Goal: Task Accomplishment & Management: Complete application form

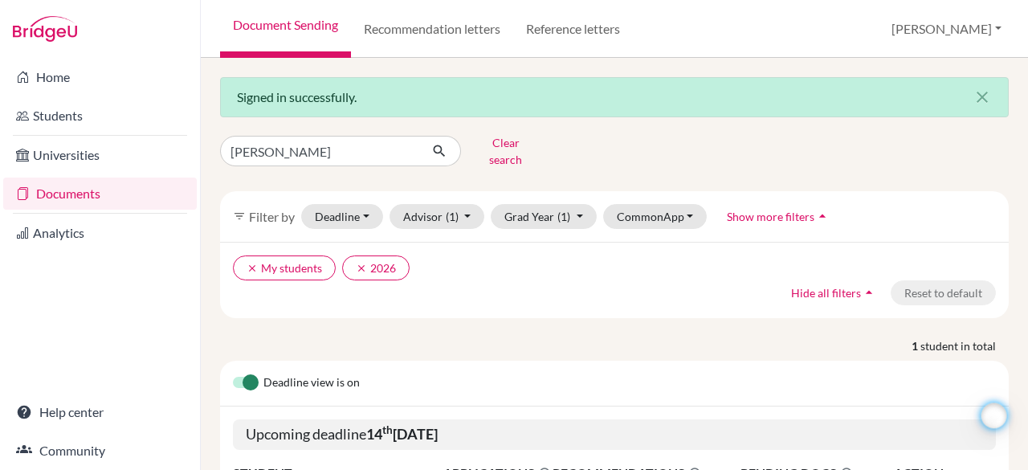
click at [71, 205] on link "Documents" at bounding box center [100, 194] width 194 height 32
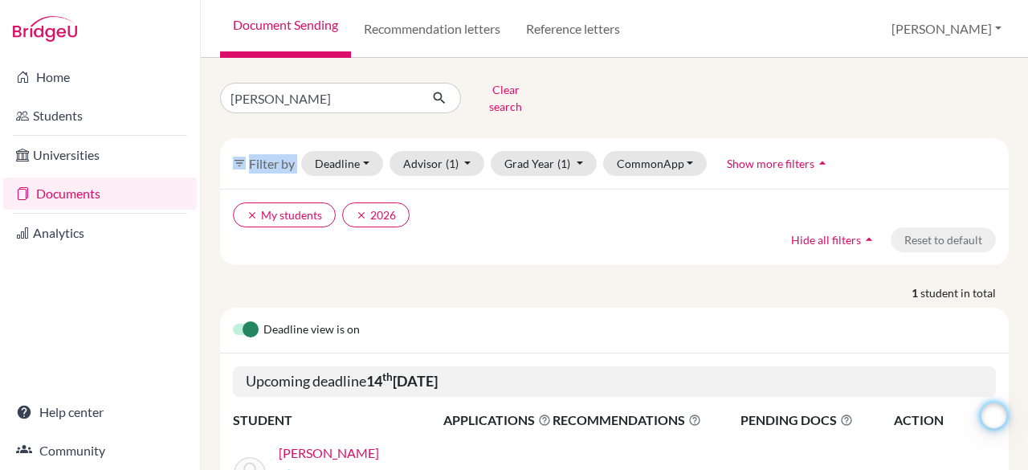
drag, startPoint x: 1015, startPoint y: 105, endPoint x: 1027, endPoint y: 165, distance: 60.6
click at [1027, 165] on div "James Clear search filter_list Filter by Deadline - Select a date range Or doub…" at bounding box center [614, 264] width 827 height 412
click at [975, 102] on div "James Clear search" at bounding box center [614, 98] width 813 height 42
click at [493, 96] on button "Clear search" at bounding box center [505, 98] width 89 height 42
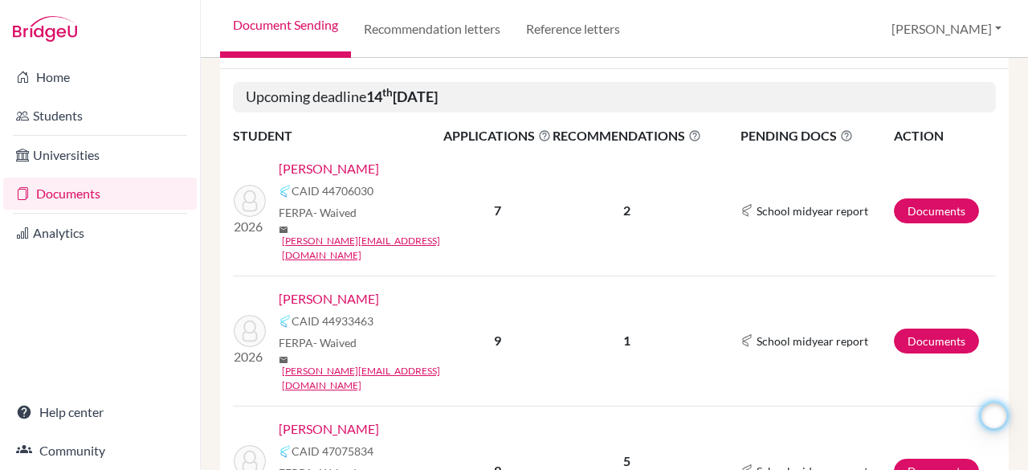
scroll to position [268, 0]
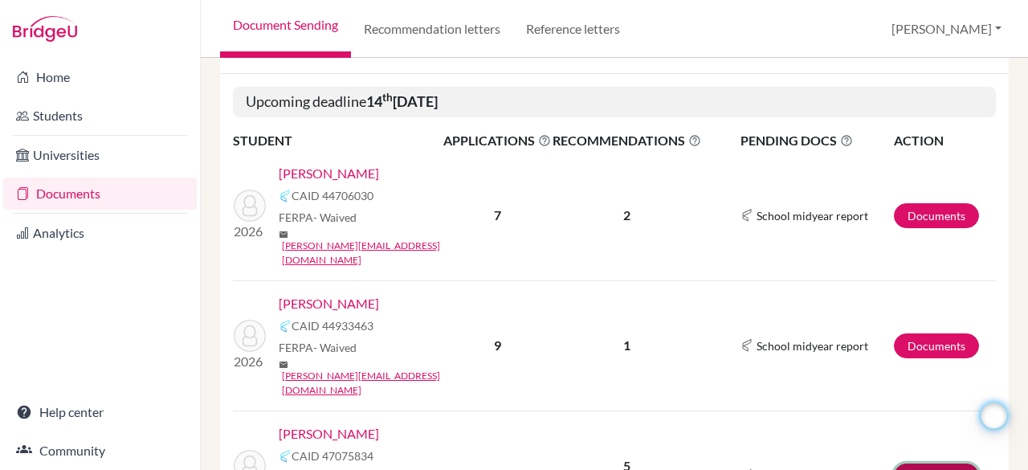
click at [921, 463] on link "Documents" at bounding box center [936, 475] width 85 height 25
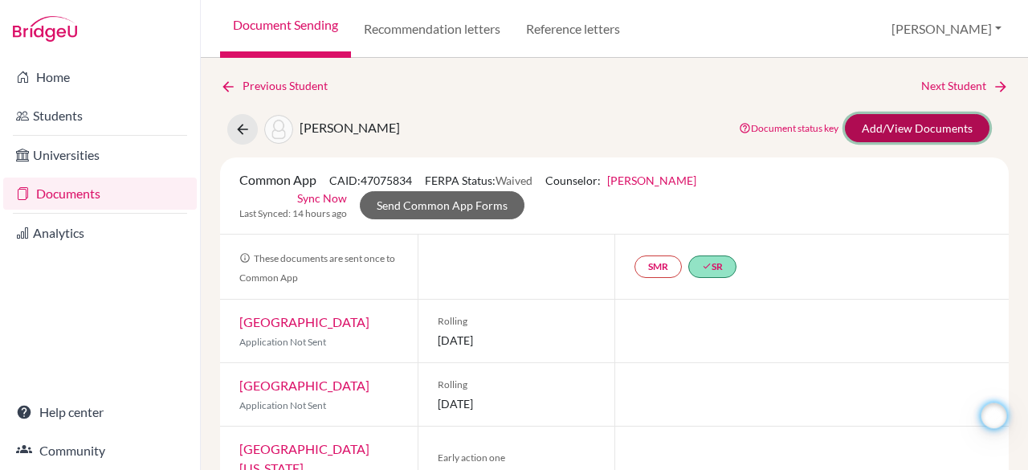
click at [911, 129] on link "Add/View Documents" at bounding box center [917, 128] width 145 height 28
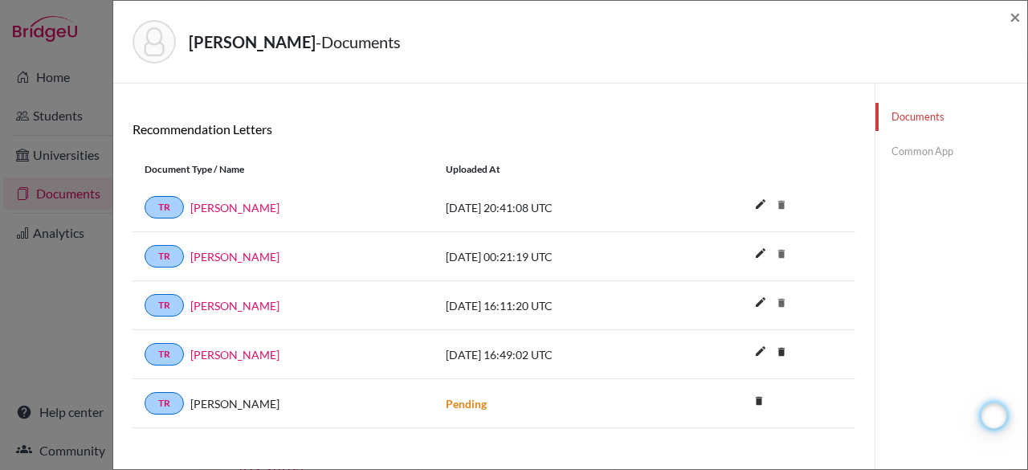
scroll to position [283, 0]
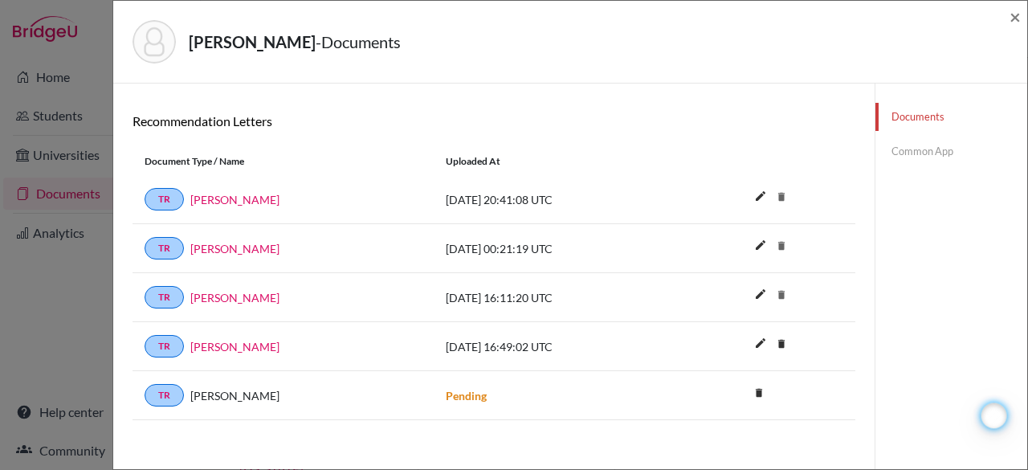
click at [908, 159] on link "Common App" at bounding box center [952, 151] width 152 height 28
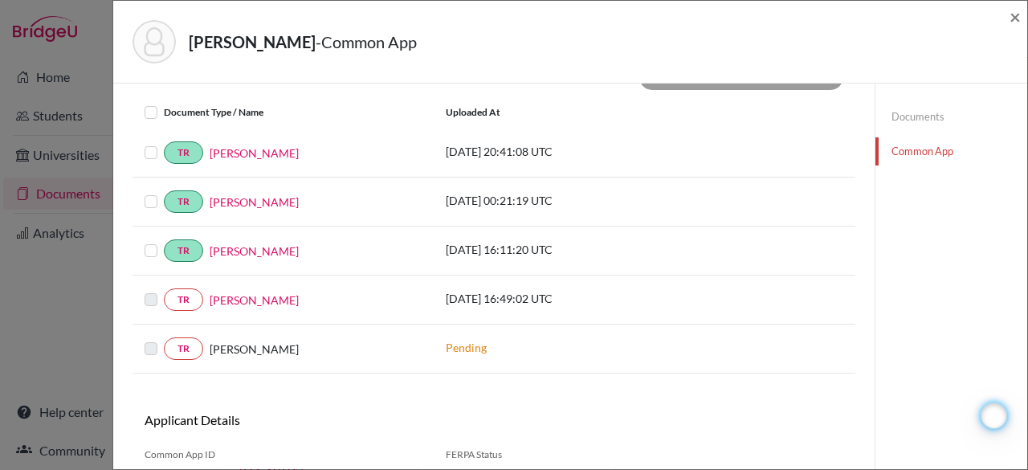
scroll to position [610, 0]
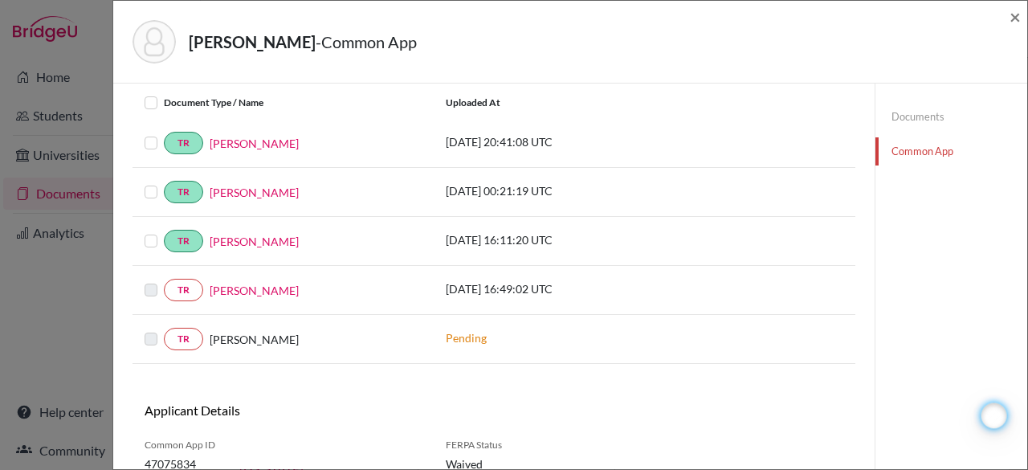
click at [164, 280] on label at bounding box center [164, 280] width 0 height 0
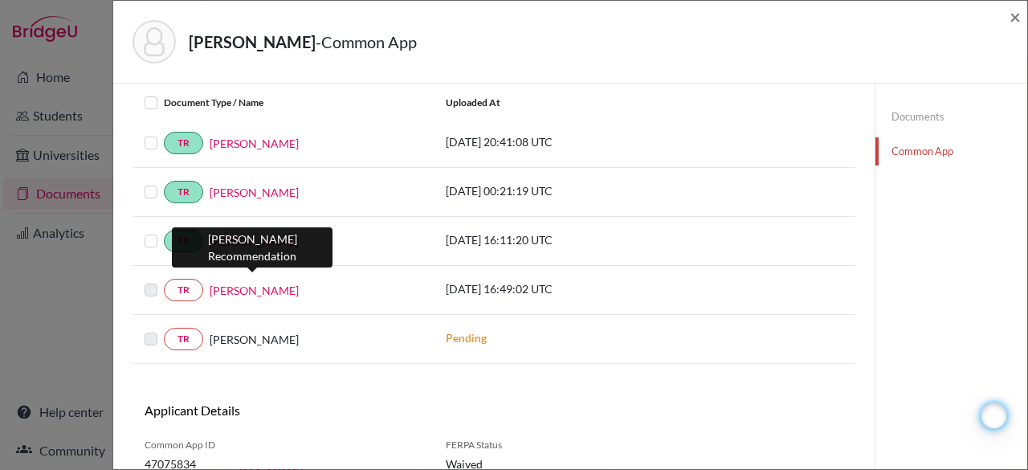
click at [259, 282] on link "Joseph Stansbury" at bounding box center [254, 290] width 89 height 17
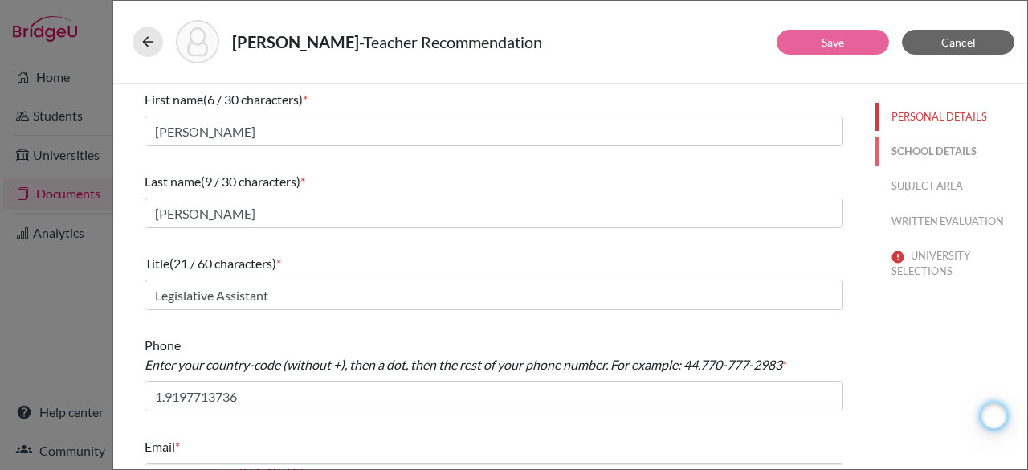
click at [911, 154] on button "SCHOOL DETAILS" at bounding box center [952, 151] width 152 height 28
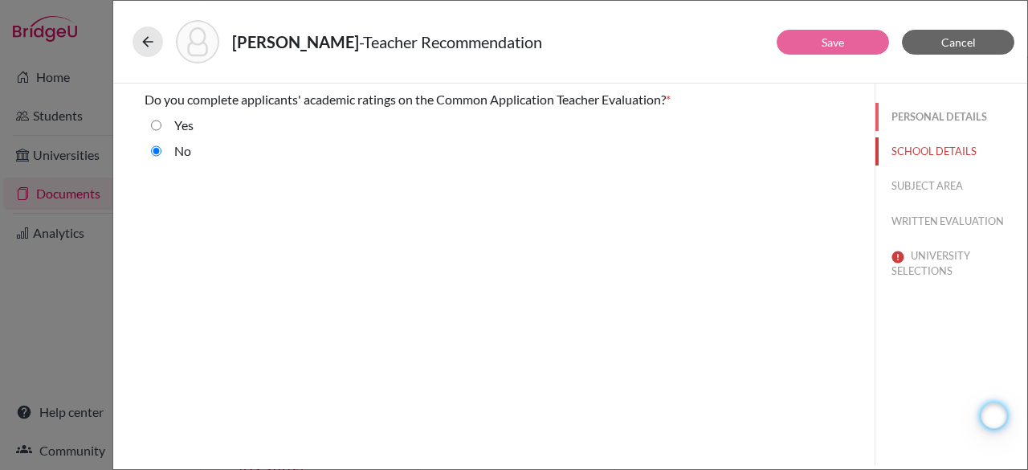
click at [916, 120] on button "PERSONAL DETAILS" at bounding box center [952, 117] width 152 height 28
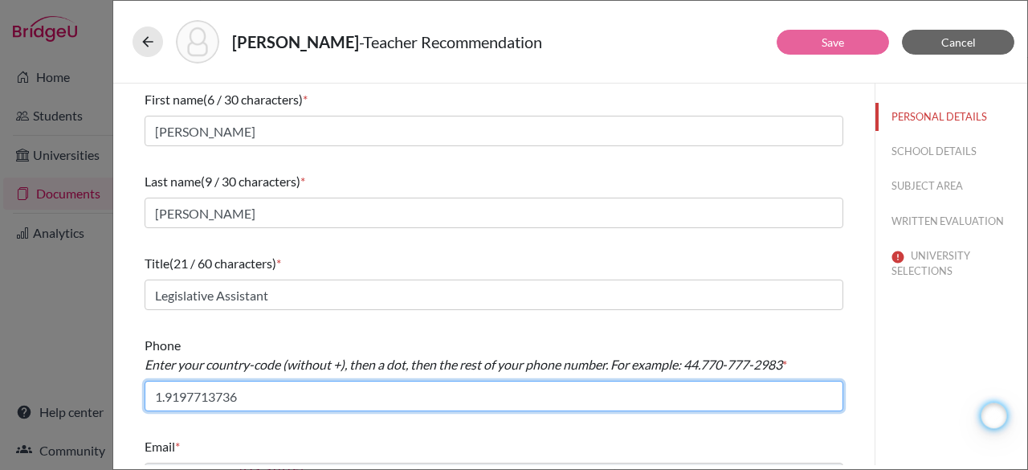
click at [186, 397] on input "1.9197713736" at bounding box center [494, 396] width 699 height 31
click at [219, 398] on input "1.919-7713736" at bounding box center [494, 396] width 699 height 31
type input "1.919-7713-736"
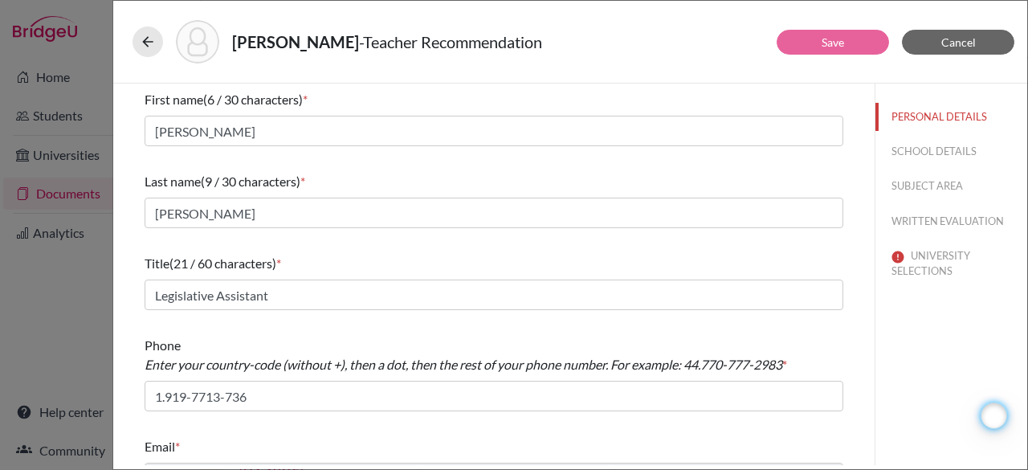
click at [610, 332] on div "Phone Enter your country-code (without +), then a dot, then the rest of your ph…" at bounding box center [494, 373] width 699 height 88
click at [925, 155] on button "SCHOOL DETAILS" at bounding box center [952, 151] width 152 height 28
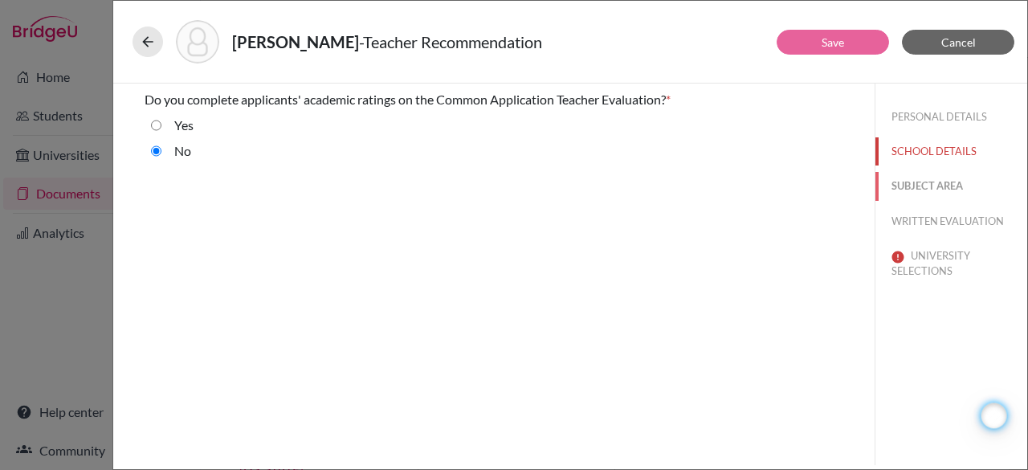
click at [929, 186] on button "SUBJECT AREA" at bounding box center [952, 186] width 152 height 28
select select "5"
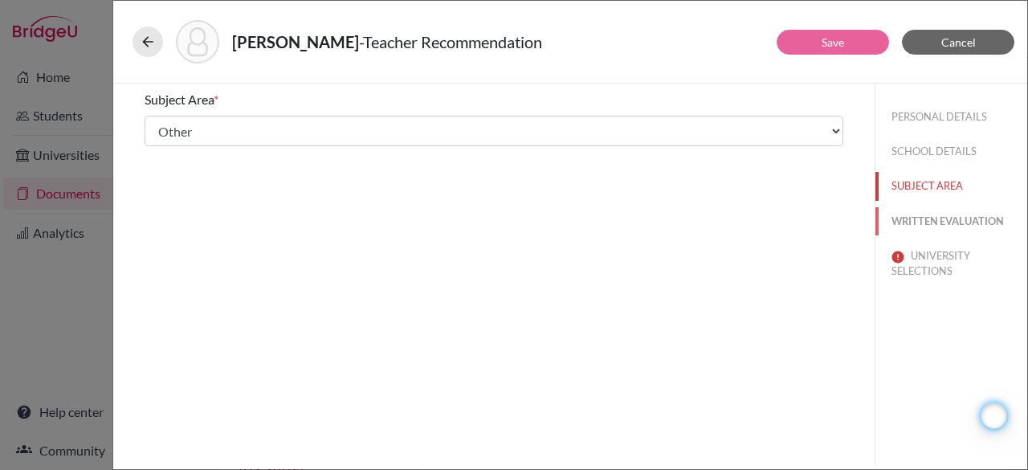
click at [954, 221] on button "WRITTEN EVALUATION" at bounding box center [952, 221] width 152 height 28
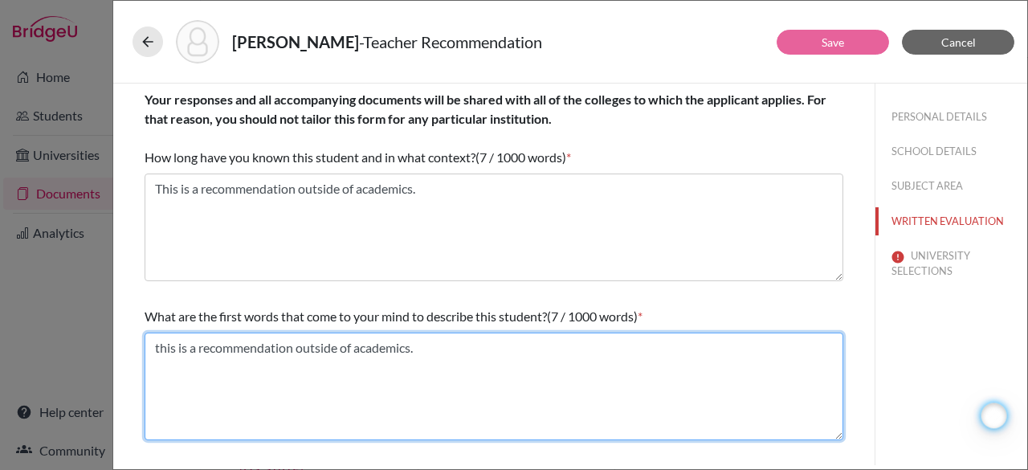
click at [159, 348] on textarea "this is a recommendation outside of academics." at bounding box center [494, 387] width 699 height 108
type textarea "This is a recommendation outside of academics."
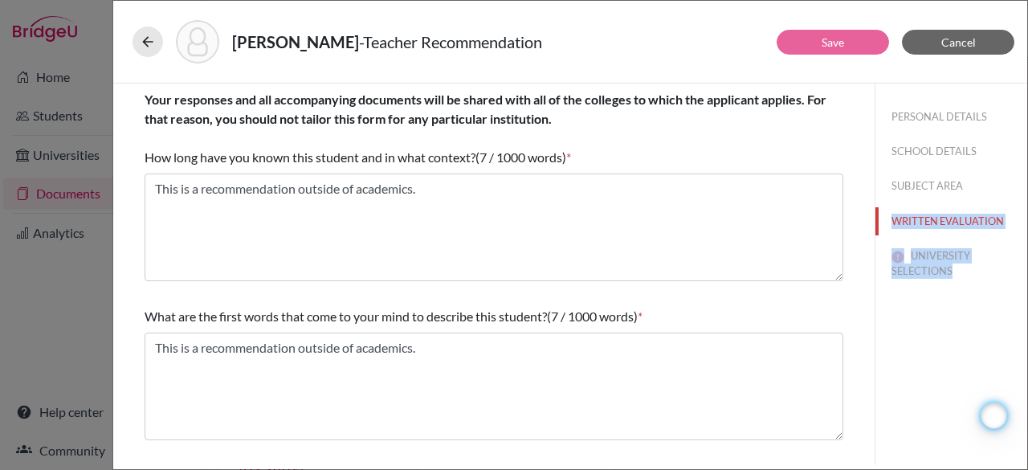
drag, startPoint x: 1027, startPoint y: 187, endPoint x: 1027, endPoint y: 269, distance: 81.9
click at [1027, 269] on div "Williams, Elizabeth - Teacher Recommendation Save Cancel Your responses and all…" at bounding box center [570, 235] width 916 height 470
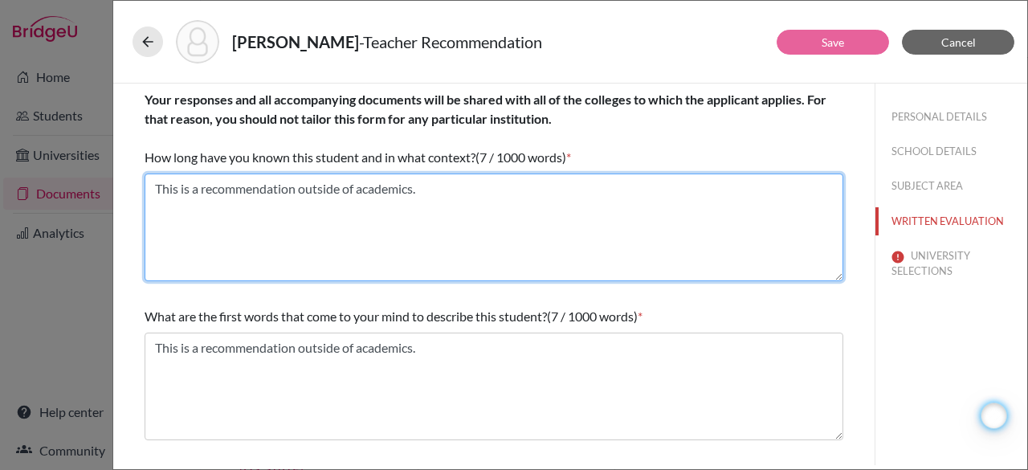
click at [450, 174] on textarea "This is a recommendation outside of academics." at bounding box center [494, 228] width 699 height 108
click at [454, 189] on textarea "This is a recommendation outside of academics." at bounding box center [494, 228] width 699 height 108
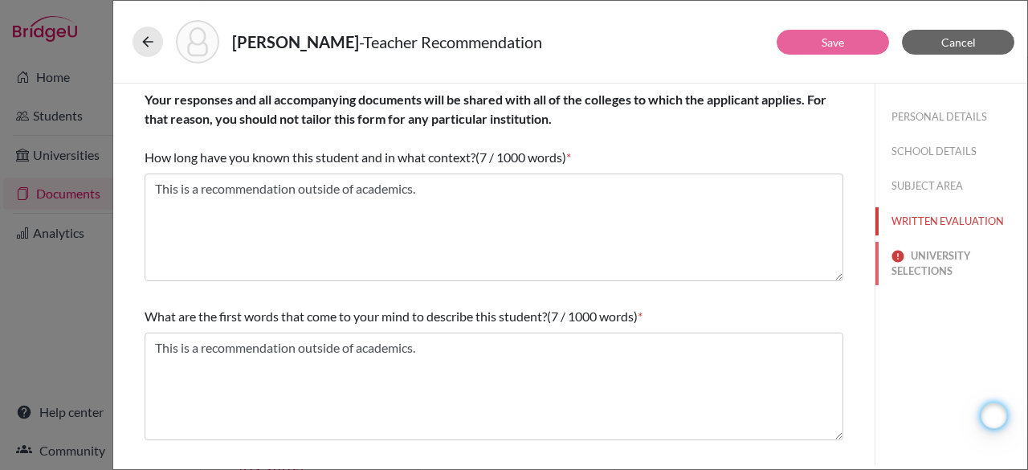
click at [932, 268] on button "UNIVERSITY SELECTIONS" at bounding box center [952, 263] width 152 height 43
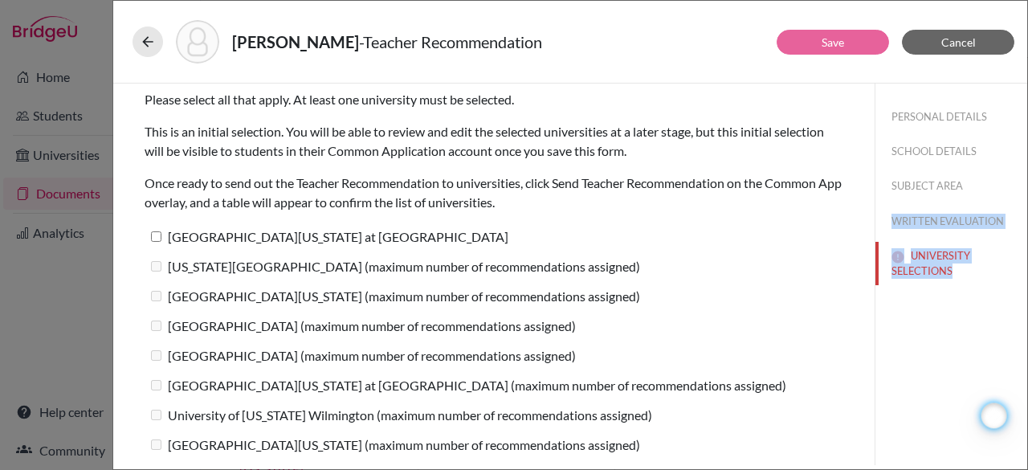
drag, startPoint x: 1027, startPoint y: 184, endPoint x: 1025, endPoint y: 343, distance: 159.1
click at [1025, 343] on div "Williams, Elizabeth - Teacher Recommendation Save Cancel Please select all that…" at bounding box center [570, 235] width 916 height 470
click at [577, 234] on div "University of North Carolina at Chapel Hill" at bounding box center [494, 240] width 699 height 30
click at [154, 235] on input "University of North Carolina at Chapel Hill" at bounding box center [156, 236] width 10 height 10
checkbox input "true"
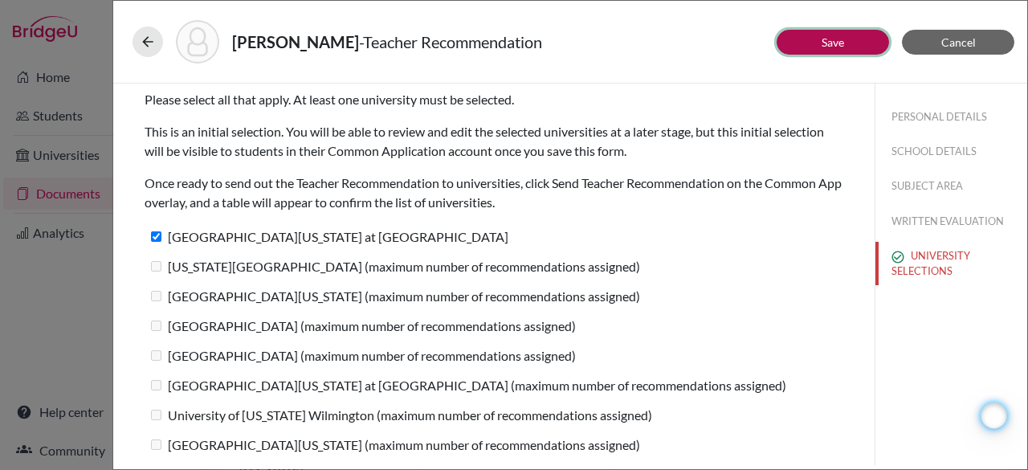
click at [822, 45] on link "Save" at bounding box center [833, 42] width 22 height 14
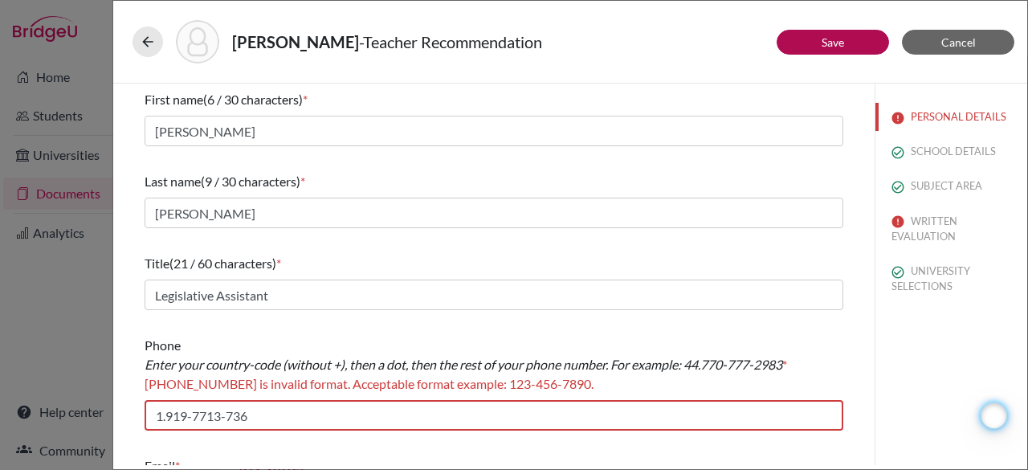
scroll to position [53, 0]
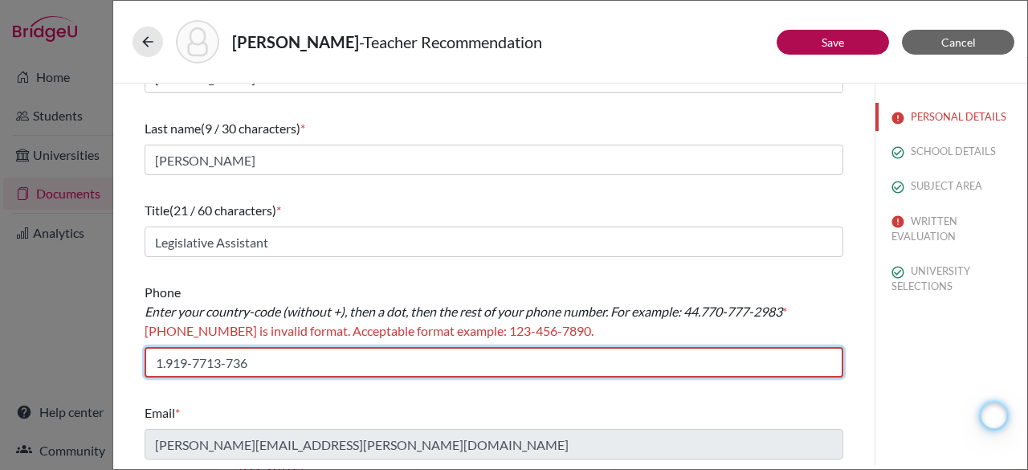
click at [206, 365] on input "1.919-7713-736" at bounding box center [494, 362] width 699 height 31
click at [196, 363] on input "1.919-7713-736" at bounding box center [494, 362] width 699 height 31
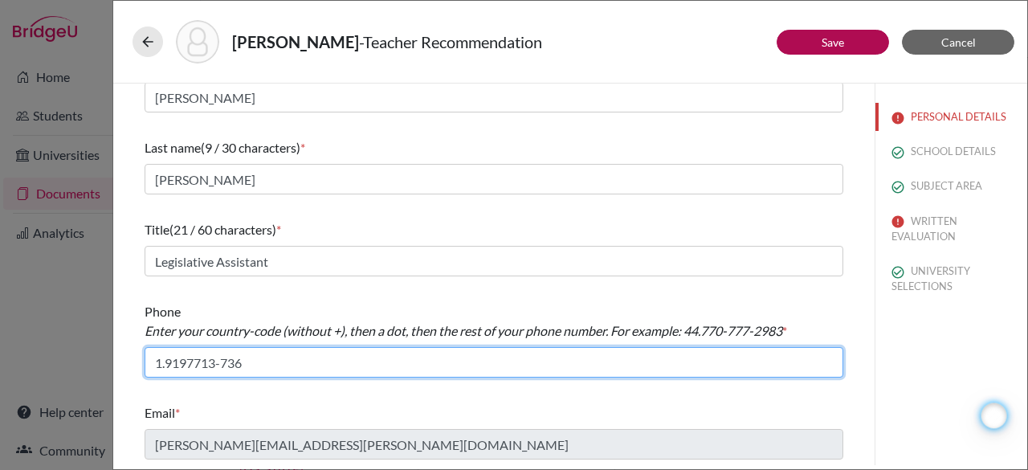
click at [222, 362] on input "1.9197713-736" at bounding box center [494, 362] width 699 height 31
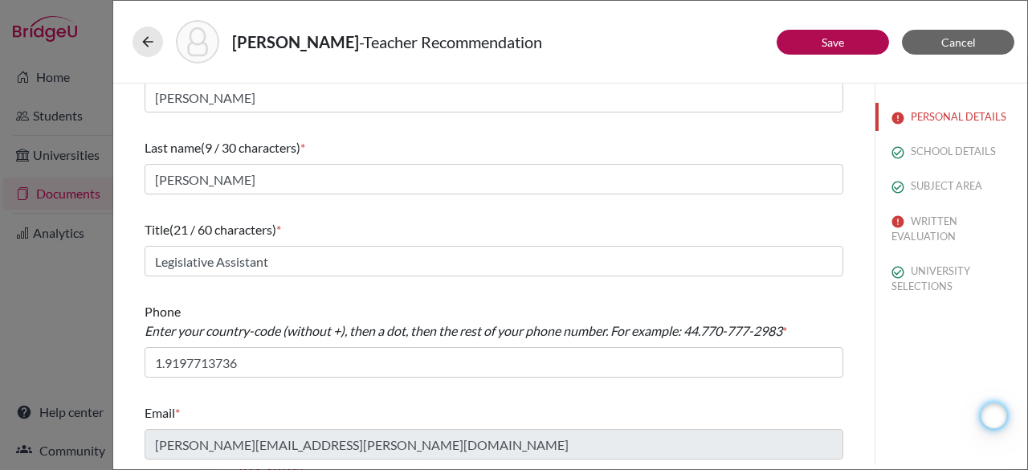
click at [349, 328] on icon "Enter your country-code (without +), then a dot, then the rest of your phone nu…" at bounding box center [464, 330] width 638 height 15
click at [840, 41] on link "Save" at bounding box center [833, 42] width 22 height 14
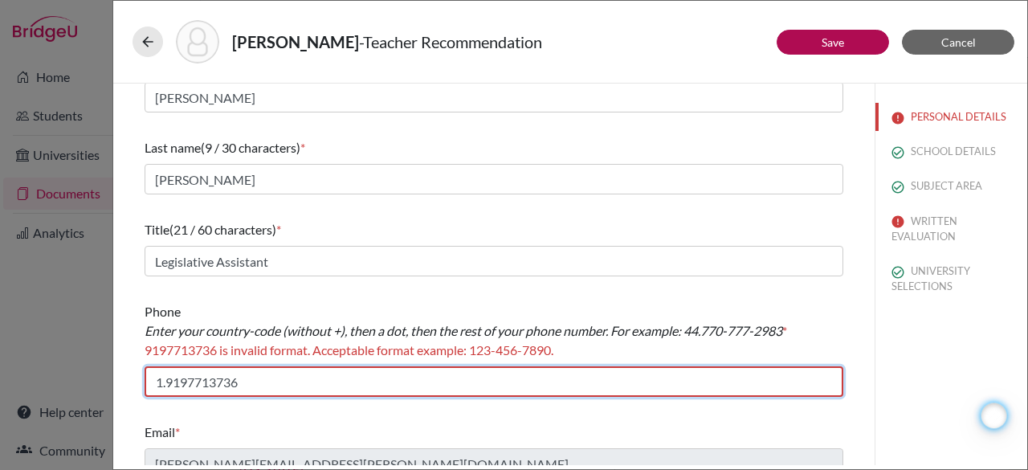
click at [210, 382] on input "1.9197713736" at bounding box center [494, 381] width 699 height 31
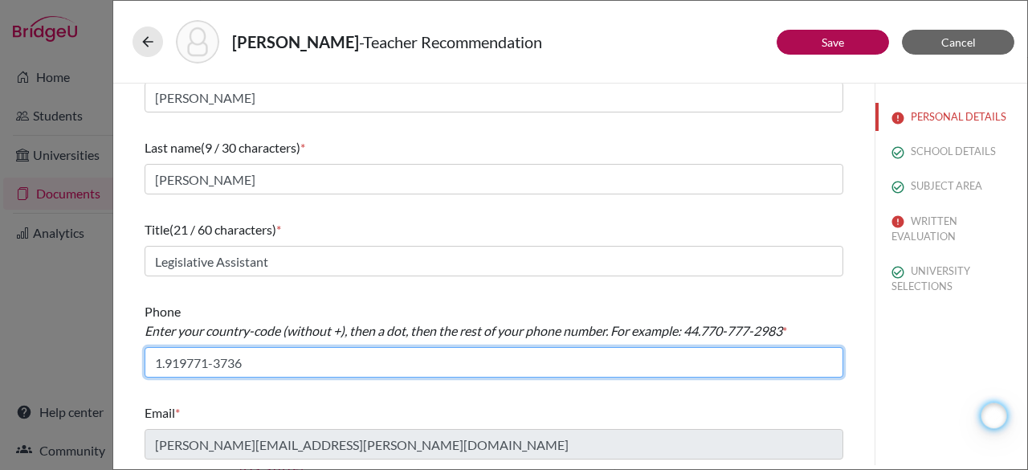
click at [189, 361] on input "1.919771-3736" at bounding box center [494, 362] width 699 height 31
type input "1.919-771-3736"
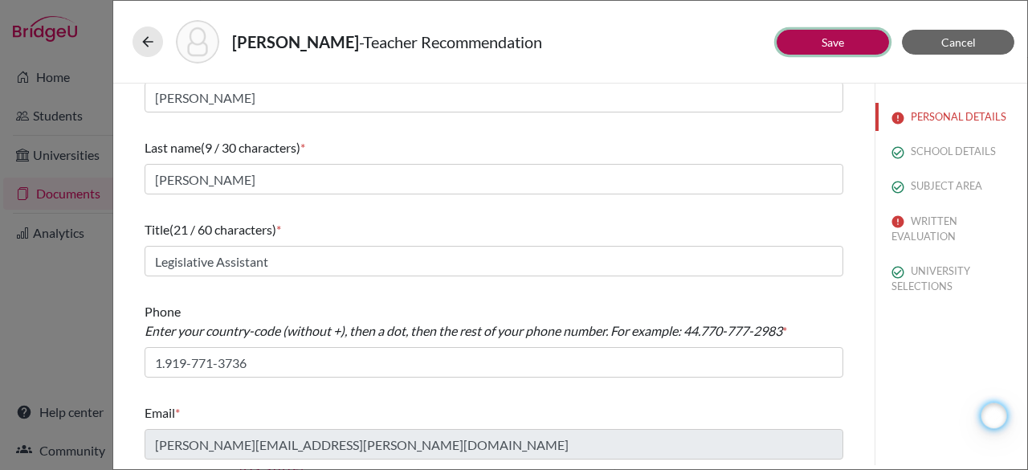
click at [837, 43] on link "Save" at bounding box center [833, 42] width 22 height 14
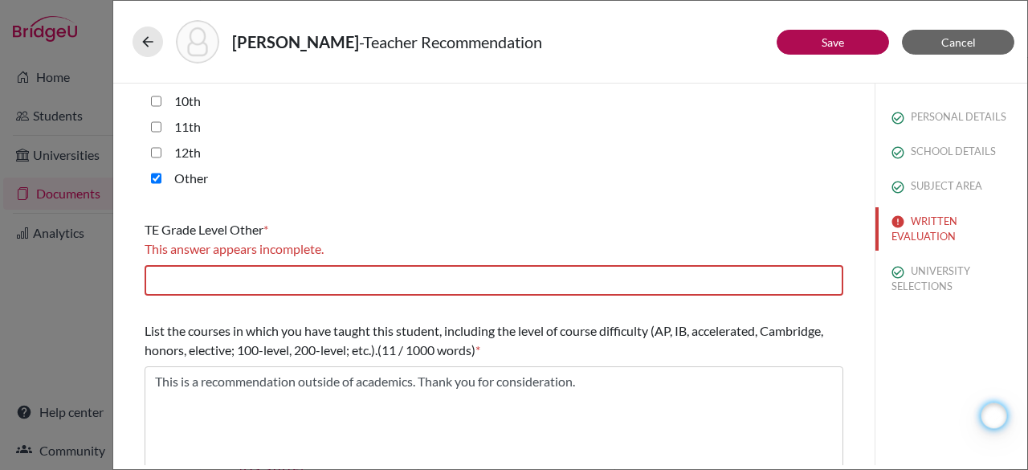
scroll to position [426, 0]
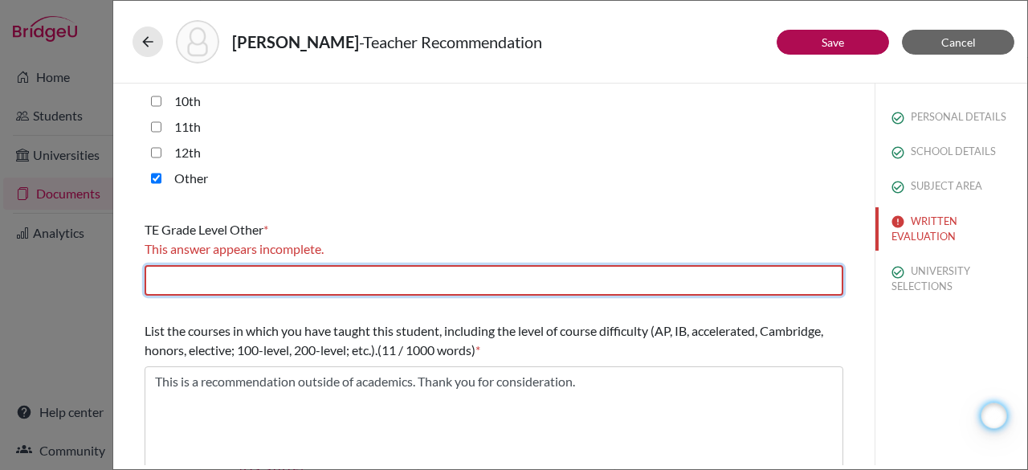
click at [196, 278] on input "text" at bounding box center [494, 280] width 699 height 31
type input "I did not teach her."
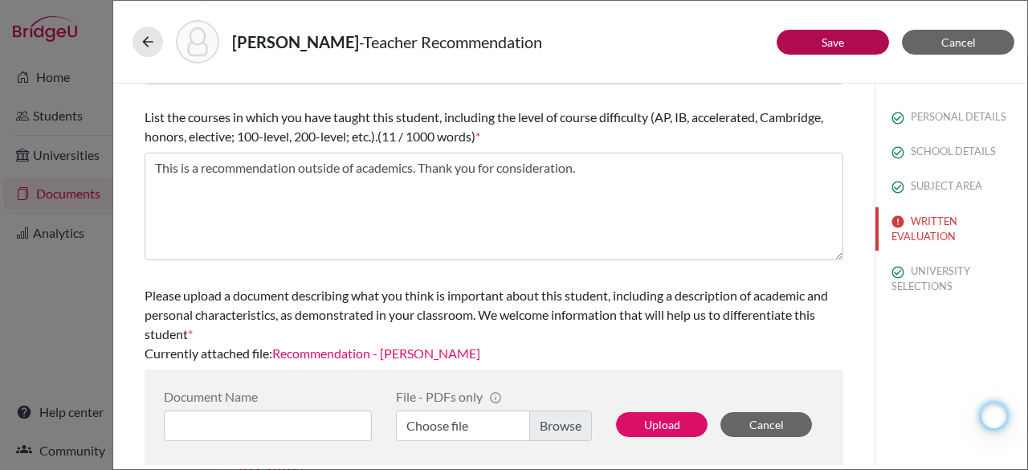
scroll to position [627, 0]
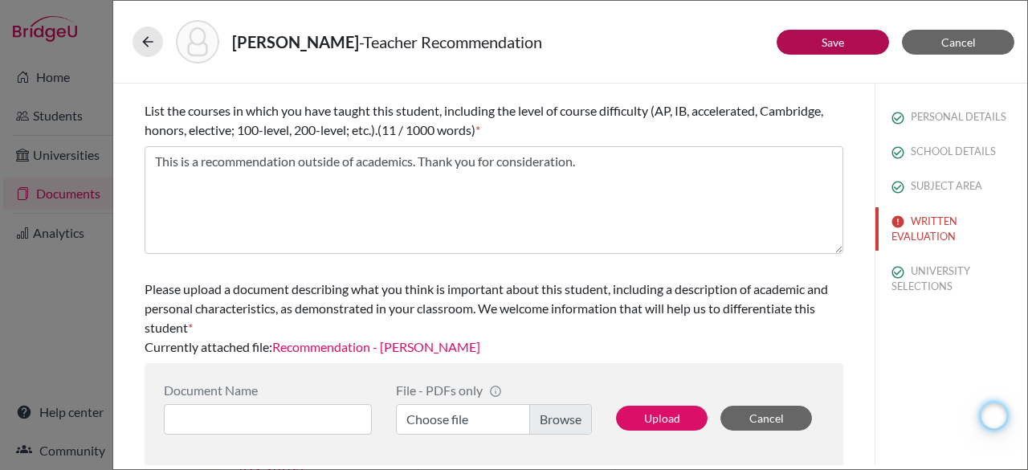
click at [451, 345] on link "Recommendation - Elizabeth Williams" at bounding box center [376, 346] width 208 height 15
click at [831, 47] on link "Save" at bounding box center [833, 42] width 22 height 14
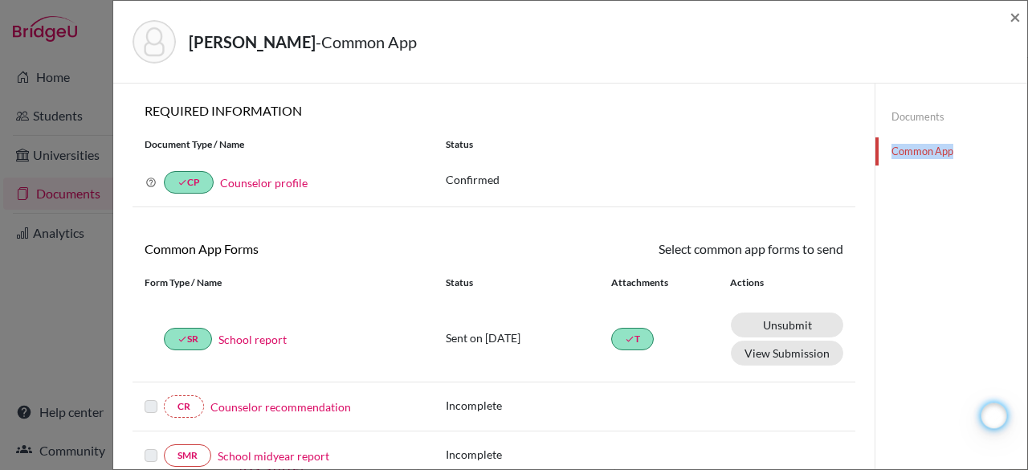
drag, startPoint x: 1027, startPoint y: 132, endPoint x: 1025, endPoint y: 266, distance: 134.2
click at [1025, 266] on div "Williams, Elizabeth - Common App × × REQUIRED INFORMATION Document Type / Name …" at bounding box center [570, 235] width 916 height 470
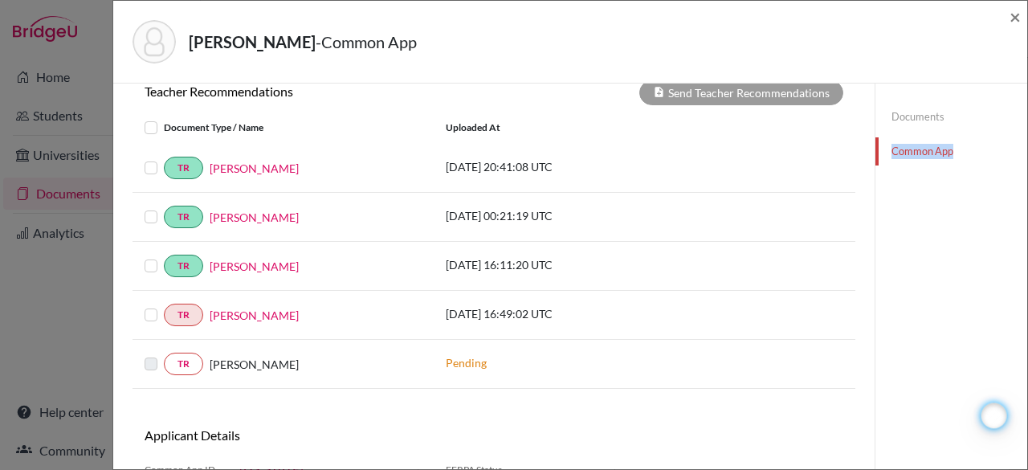
scroll to position [627, 0]
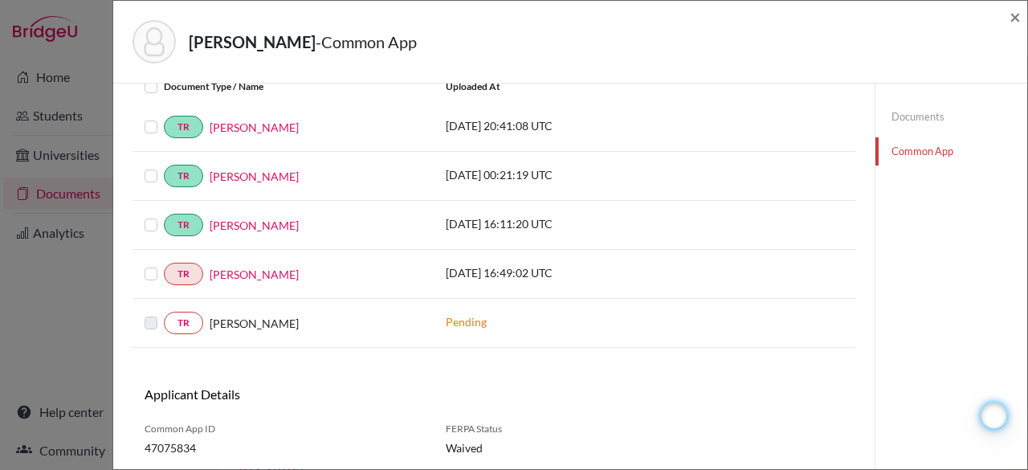
click at [164, 264] on label at bounding box center [164, 264] width 0 height 0
click at [0, 0] on input "checkbox" at bounding box center [0, 0] width 0 height 0
drag, startPoint x: 1027, startPoint y: 332, endPoint x: 1027, endPoint y: 227, distance: 104.4
click at [1027, 227] on div "Williams, Elizabeth - Common App × × REQUIRED INFORMATION Document Type / Name …" at bounding box center [570, 235] width 916 height 470
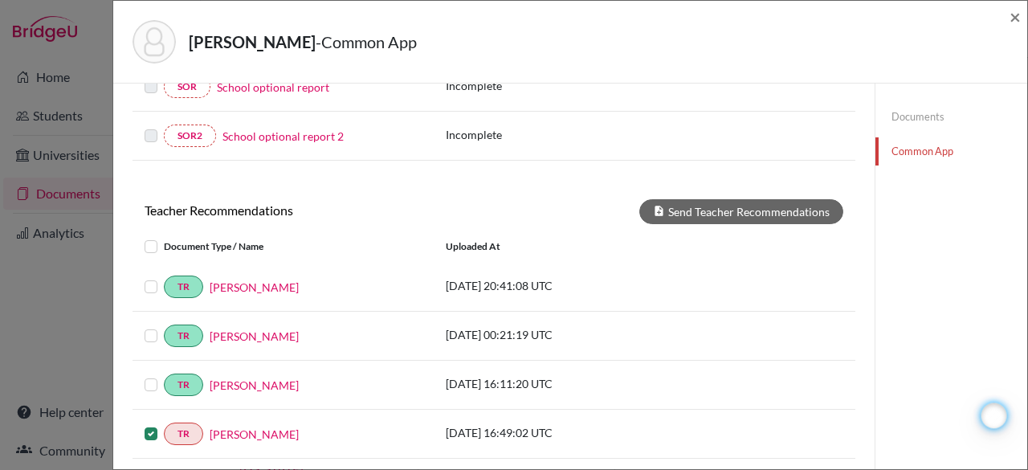
scroll to position [447, 0]
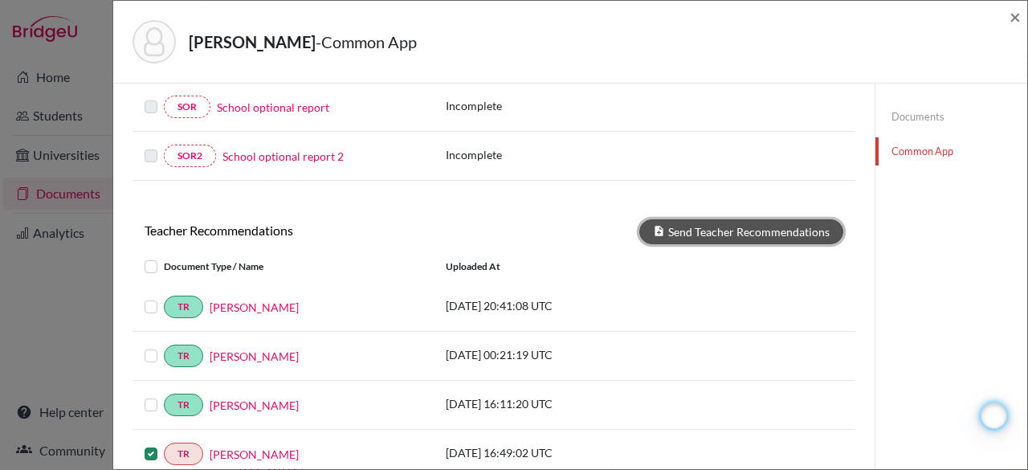
click at [663, 223] on button "Send Teacher Recommendations" at bounding box center [741, 231] width 204 height 25
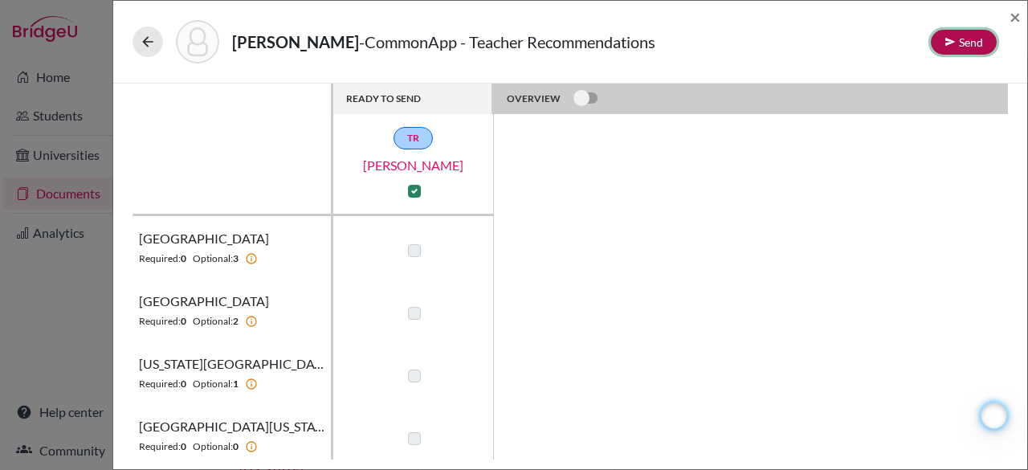
click at [953, 48] on button "Send" at bounding box center [964, 42] width 66 height 25
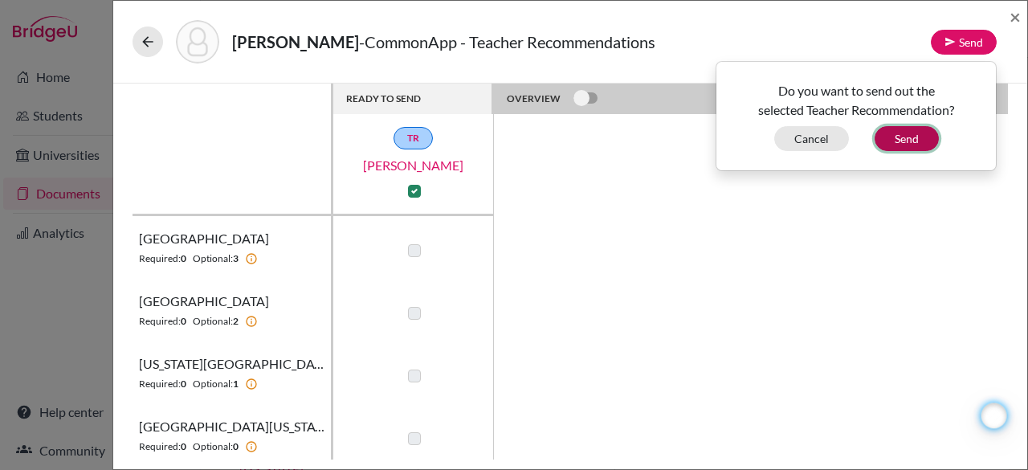
click at [918, 136] on button "Send" at bounding box center [907, 138] width 64 height 25
checkbox input "false"
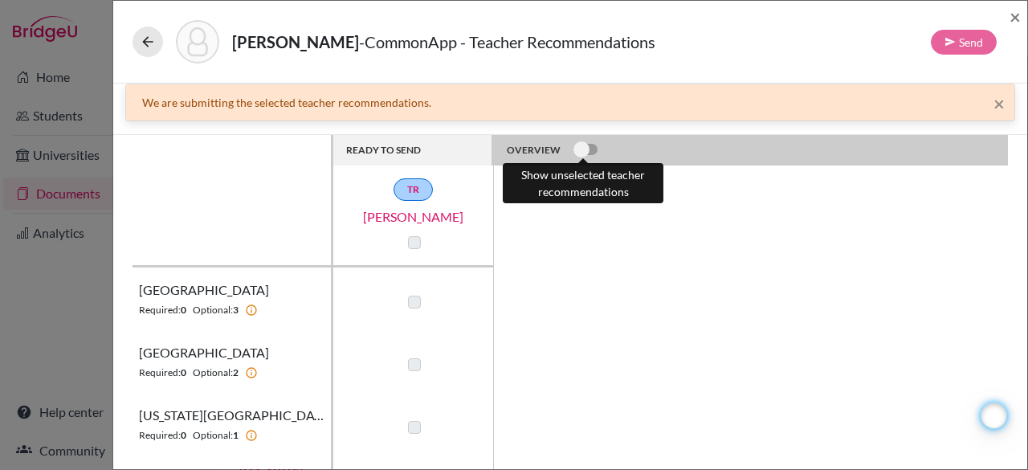
click at [574, 141] on label at bounding box center [574, 141] width 0 height 0
click at [574, 149] on input "checkbox" at bounding box center [580, 149] width 13 height 16
checkbox input "true"
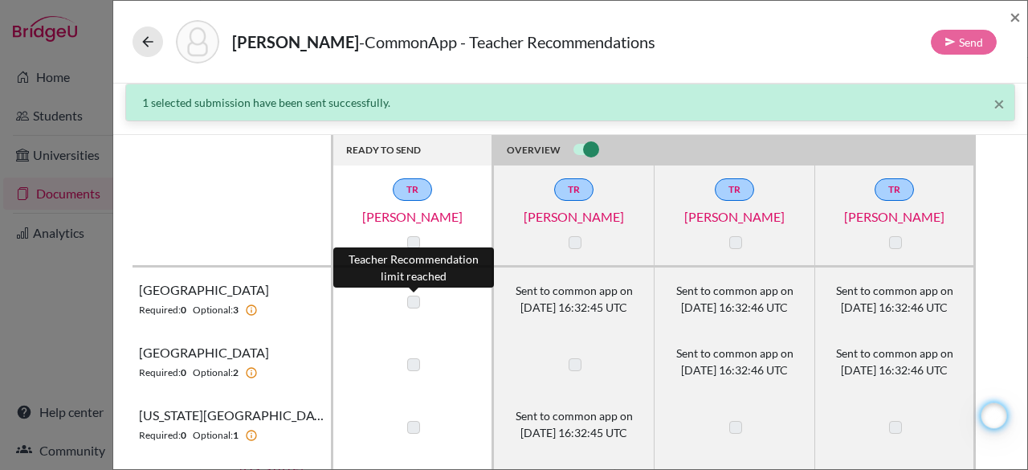
click at [416, 298] on label at bounding box center [413, 302] width 13 height 13
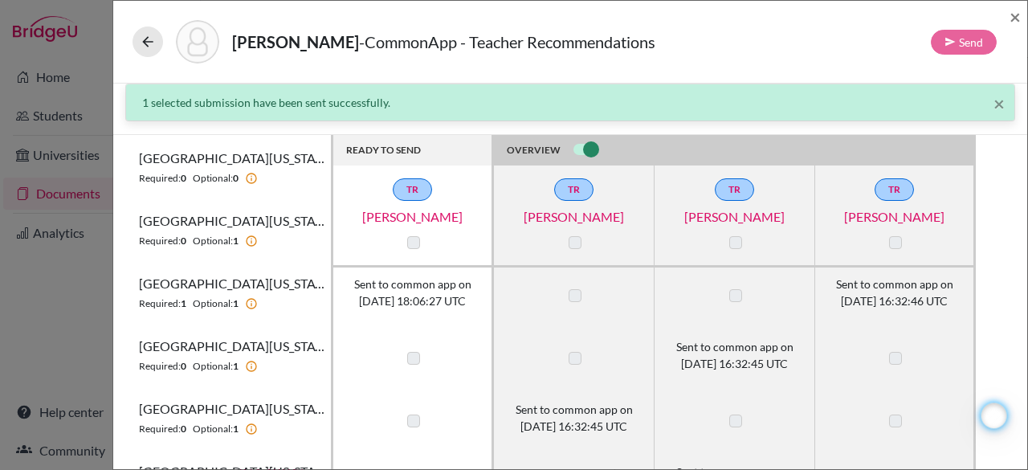
scroll to position [40, 0]
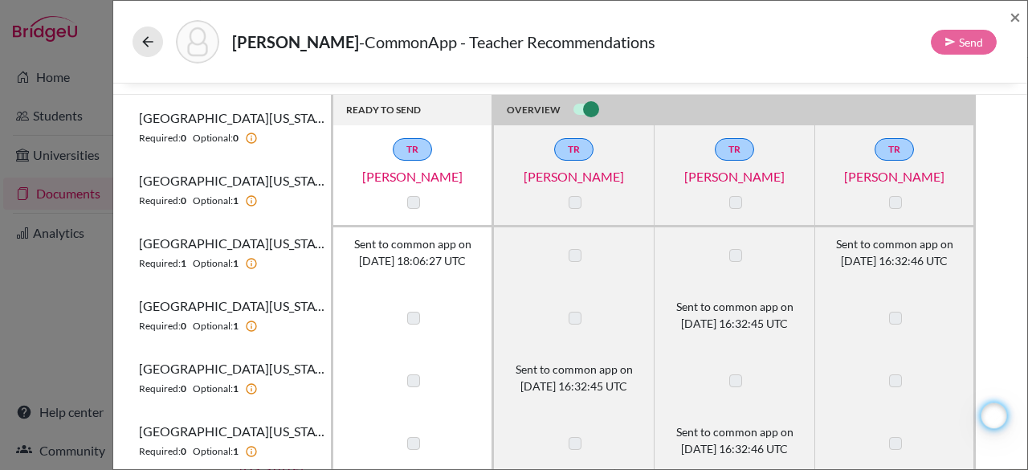
click at [730, 438] on span "Sent to common app on 2025-10-10 16:32:46 UTC" at bounding box center [734, 440] width 117 height 34
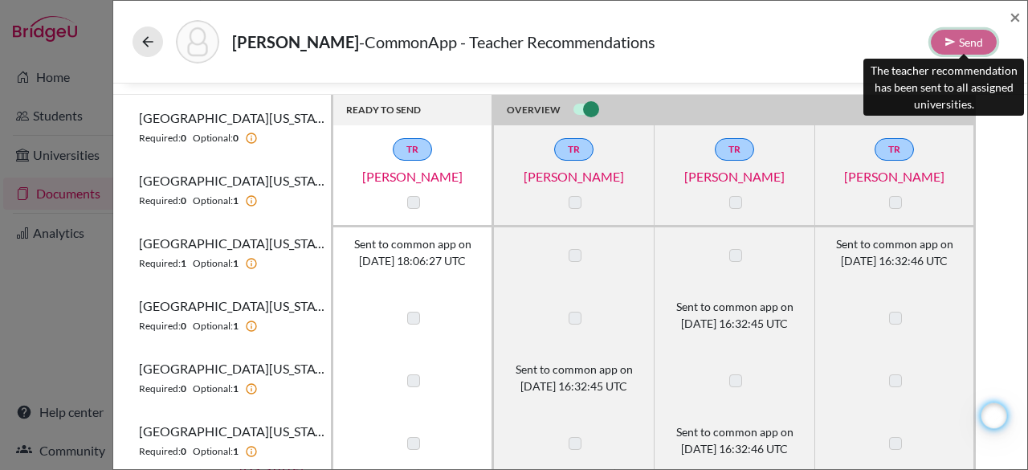
click at [957, 43] on div "Send" at bounding box center [964, 42] width 66 height 25
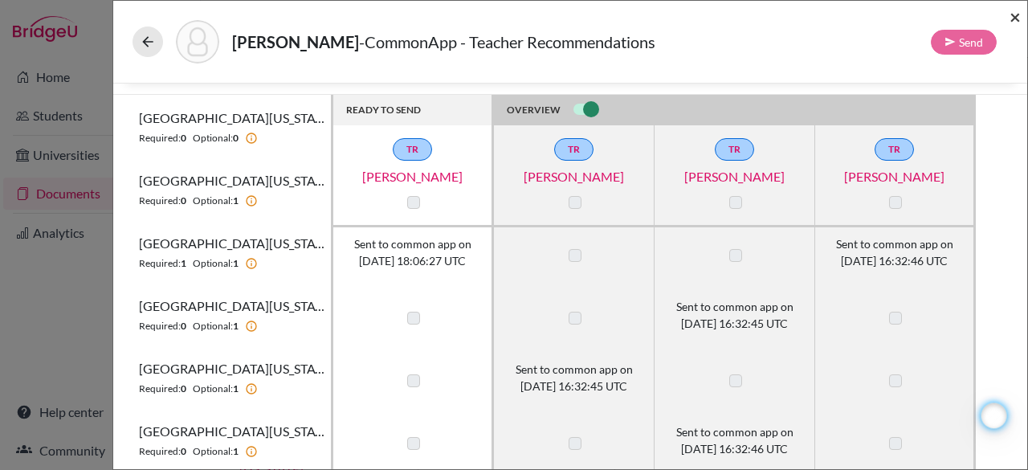
click at [1015, 18] on span "×" at bounding box center [1015, 16] width 11 height 23
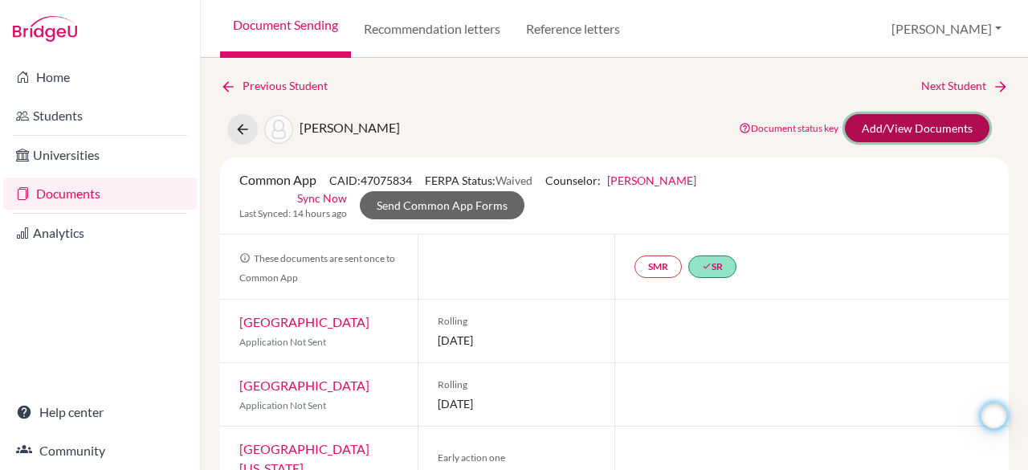
click at [883, 125] on link "Add/View Documents" at bounding box center [917, 128] width 145 height 28
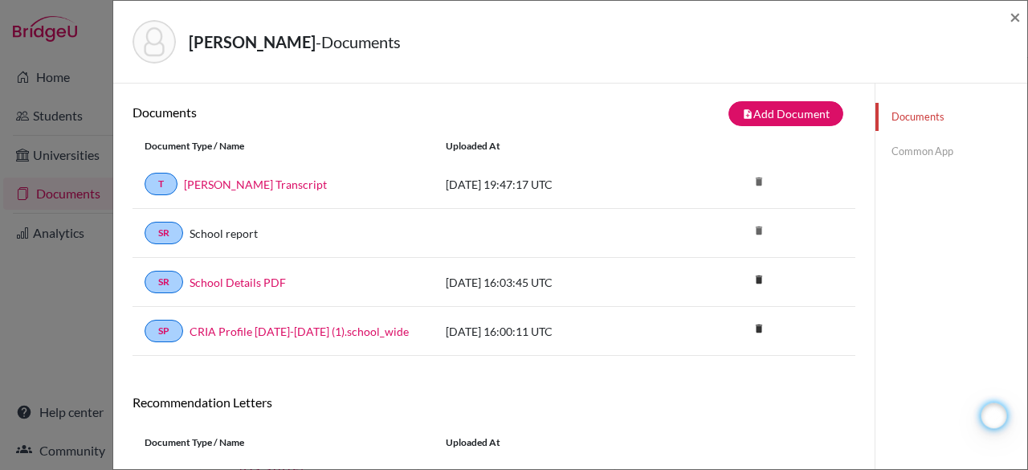
scroll to position [283, 0]
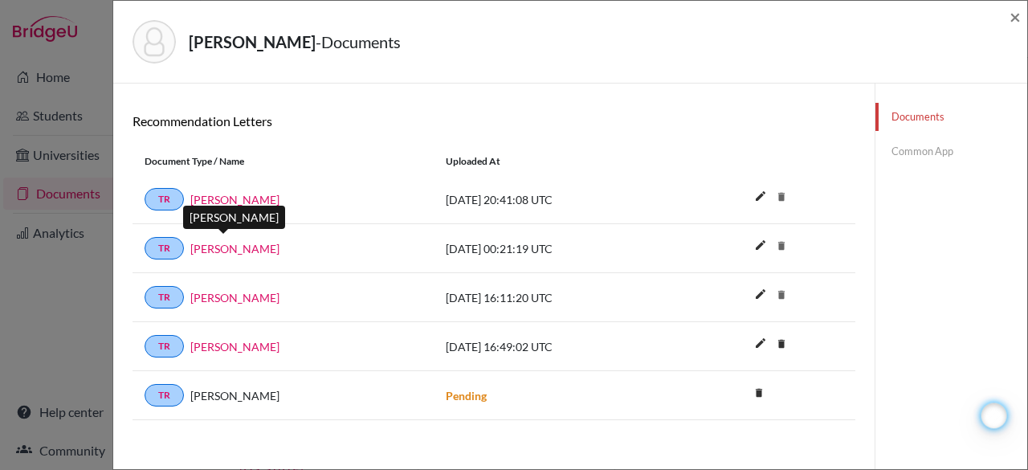
click at [238, 243] on link "Donna Gooch" at bounding box center [234, 248] width 89 height 17
click at [921, 150] on link "Common App" at bounding box center [952, 151] width 152 height 28
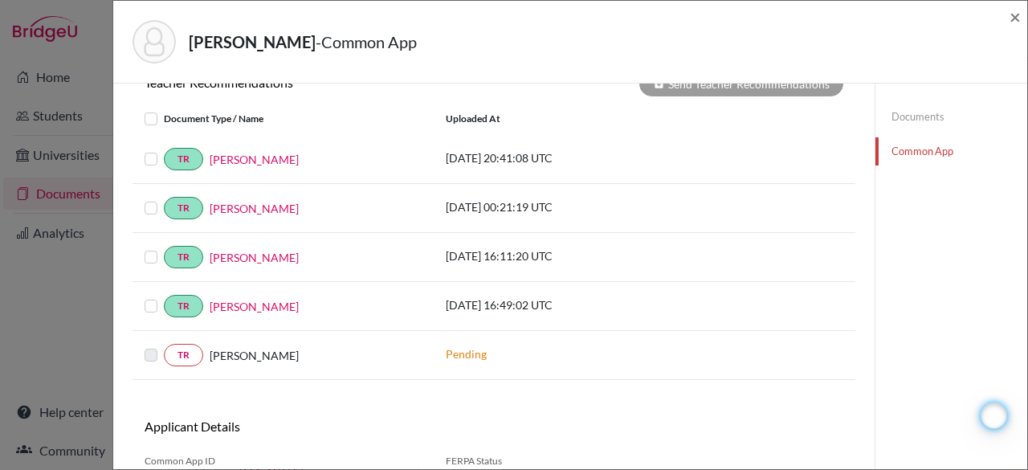
scroll to position [642, 0]
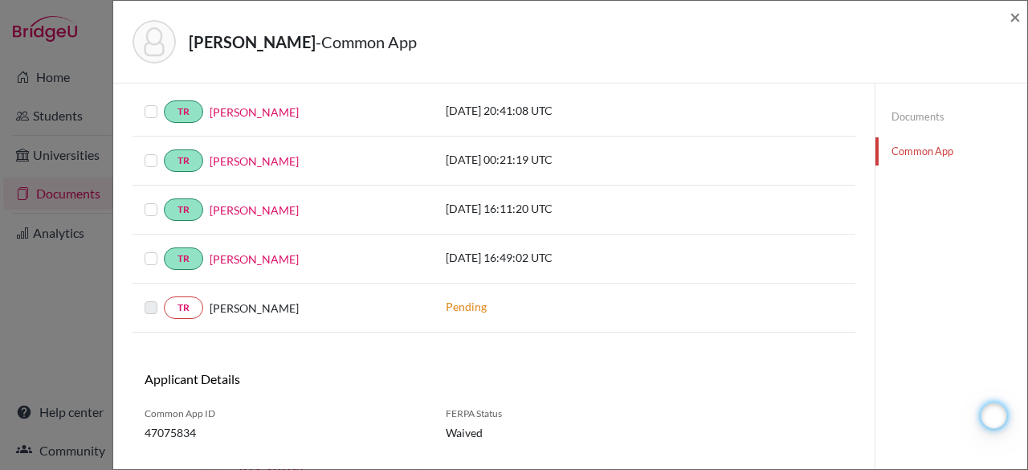
click at [164, 151] on label at bounding box center [164, 151] width 0 height 0
click at [0, 0] on input "checkbox" at bounding box center [0, 0] width 0 height 0
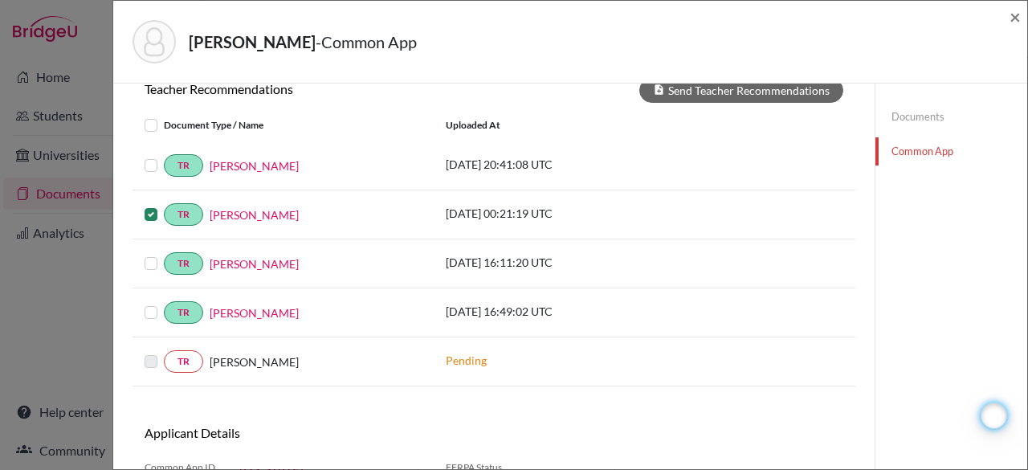
scroll to position [589, 0]
click at [729, 91] on button "Send Teacher Recommendations" at bounding box center [741, 89] width 204 height 25
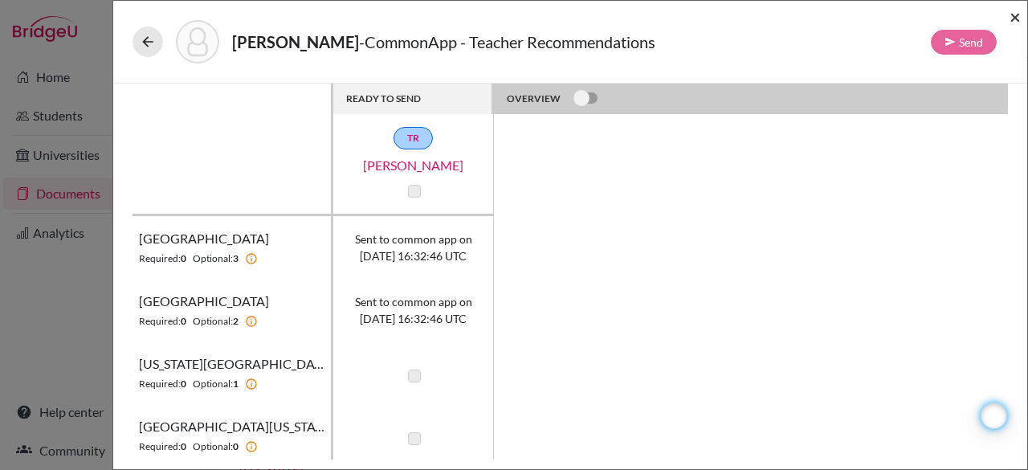
click at [1014, 18] on span "×" at bounding box center [1015, 16] width 11 height 23
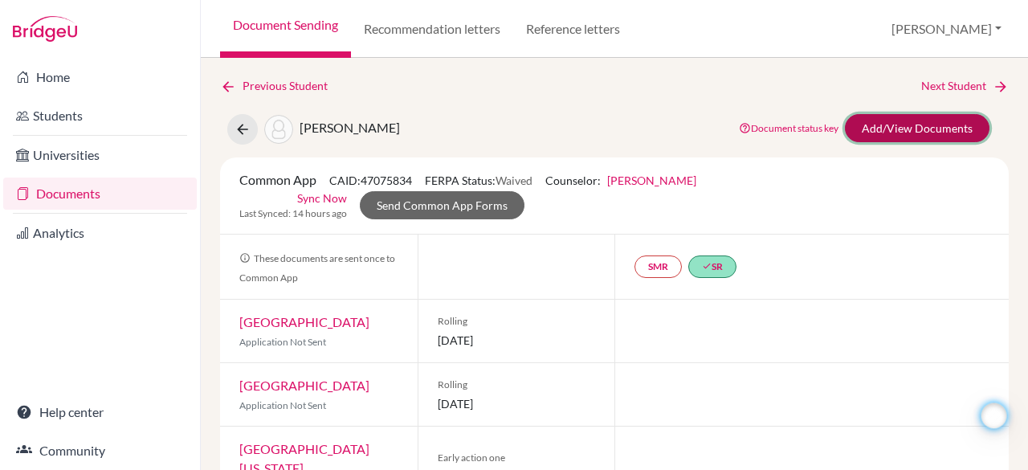
click at [904, 133] on link "Add/View Documents" at bounding box center [917, 128] width 145 height 28
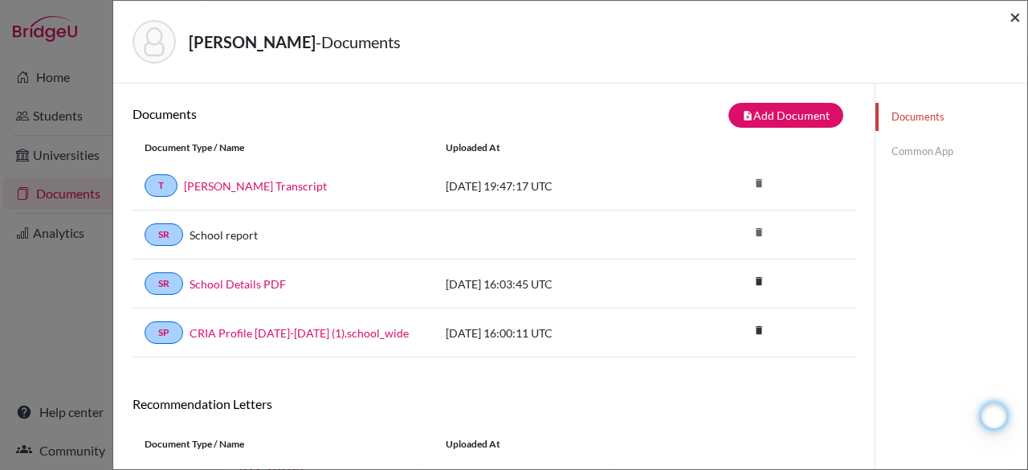
click at [1015, 15] on span "×" at bounding box center [1015, 16] width 11 height 23
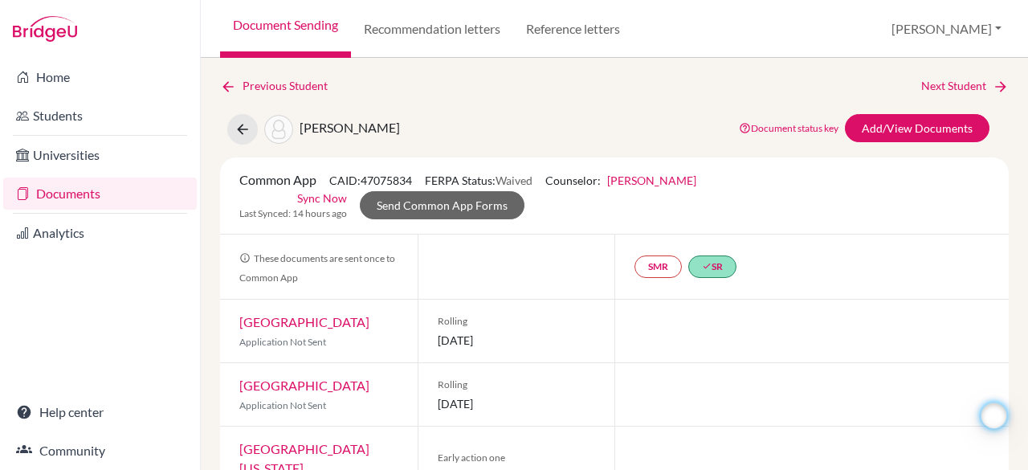
click at [67, 194] on link "Documents" at bounding box center [100, 194] width 194 height 32
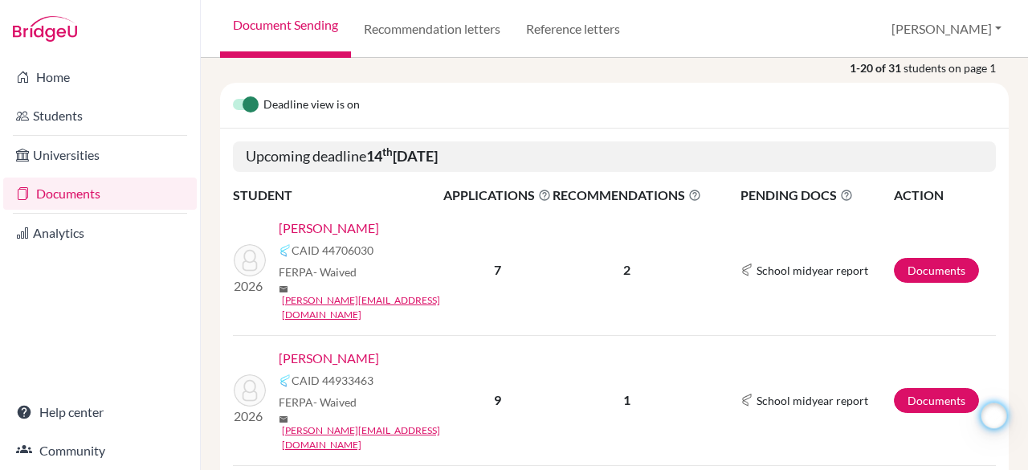
scroll to position [215, 0]
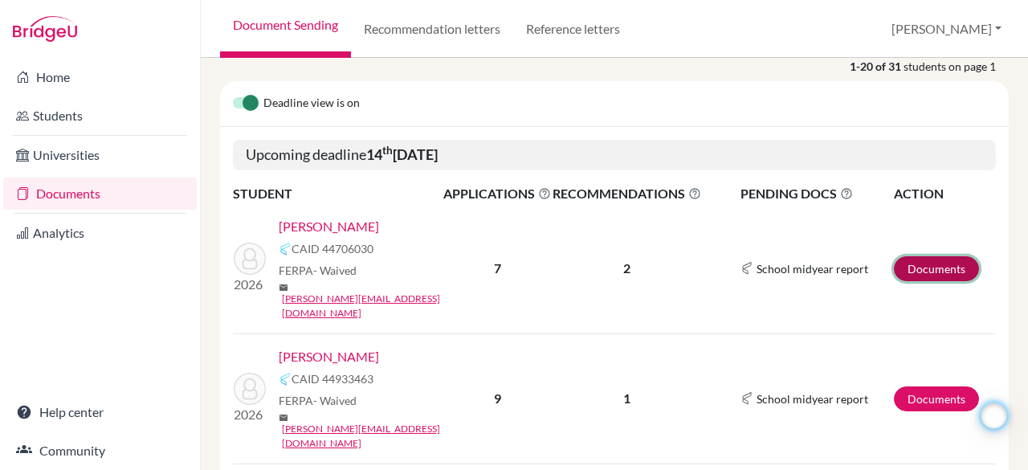
click at [913, 256] on link "Documents" at bounding box center [936, 268] width 85 height 25
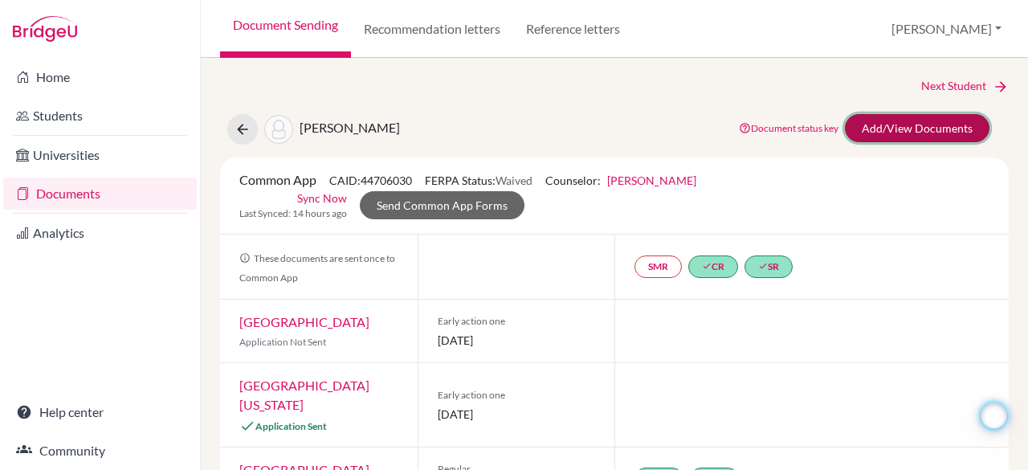
click at [893, 128] on link "Add/View Documents" at bounding box center [917, 128] width 145 height 28
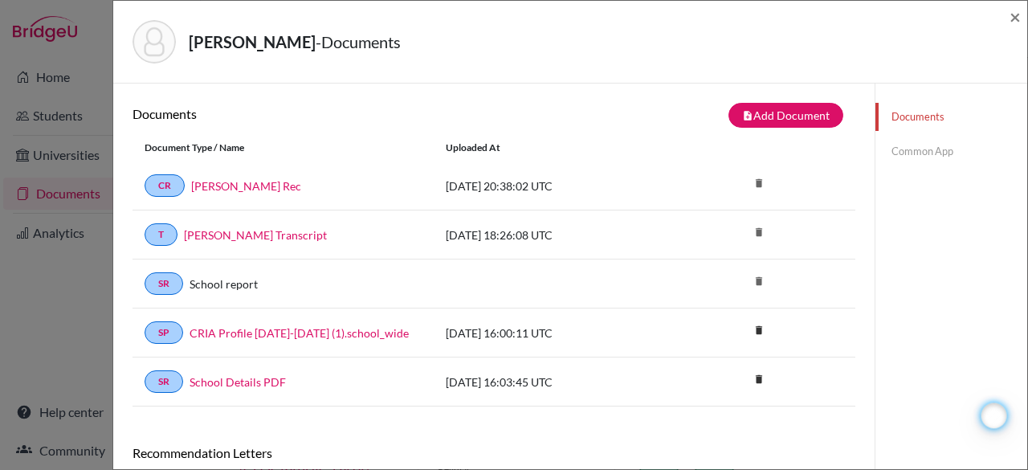
click at [917, 149] on link "Common App" at bounding box center [952, 151] width 152 height 28
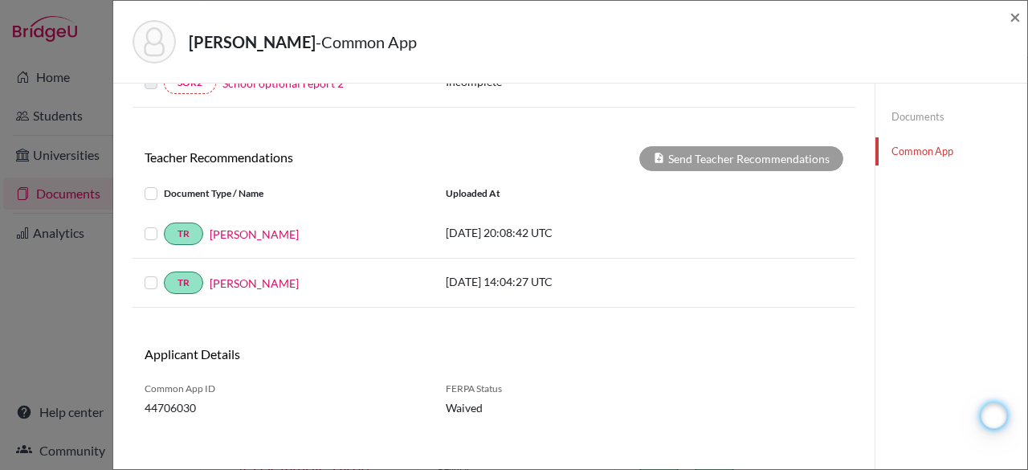
scroll to position [501, 0]
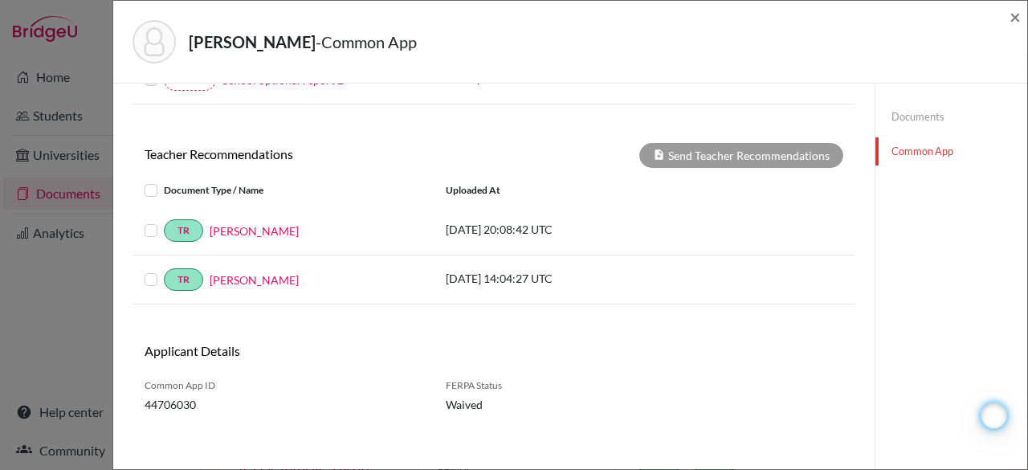
click at [164, 221] on label at bounding box center [164, 221] width 0 height 0
click at [0, 0] on input "checkbox" at bounding box center [0, 0] width 0 height 0
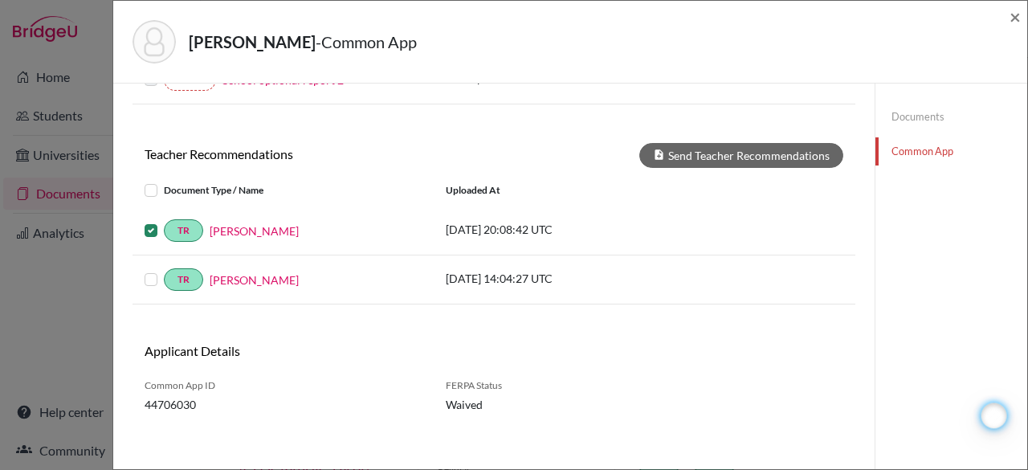
click at [161, 277] on div at bounding box center [154, 279] width 19 height 19
click at [164, 270] on label at bounding box center [164, 270] width 0 height 0
click at [0, 0] on input "checkbox" at bounding box center [0, 0] width 0 height 0
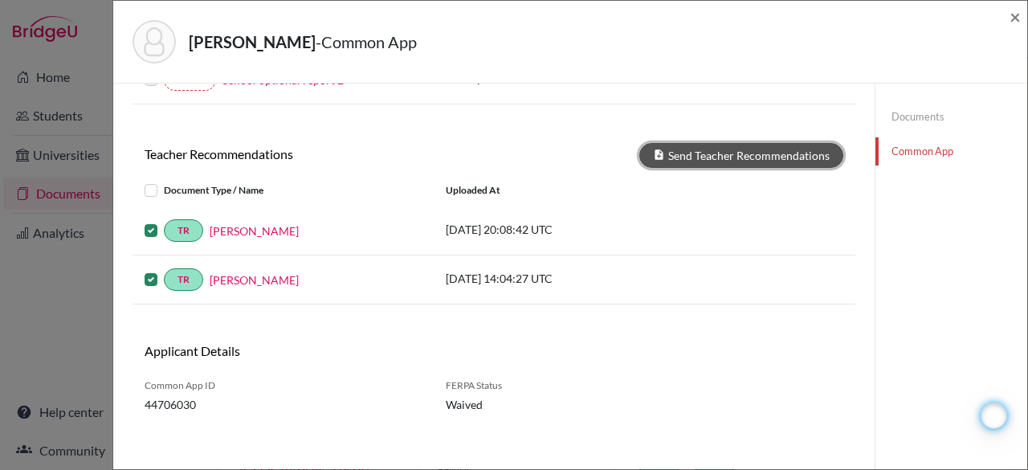
click at [707, 150] on button "Send Teacher Recommendations" at bounding box center [741, 155] width 204 height 25
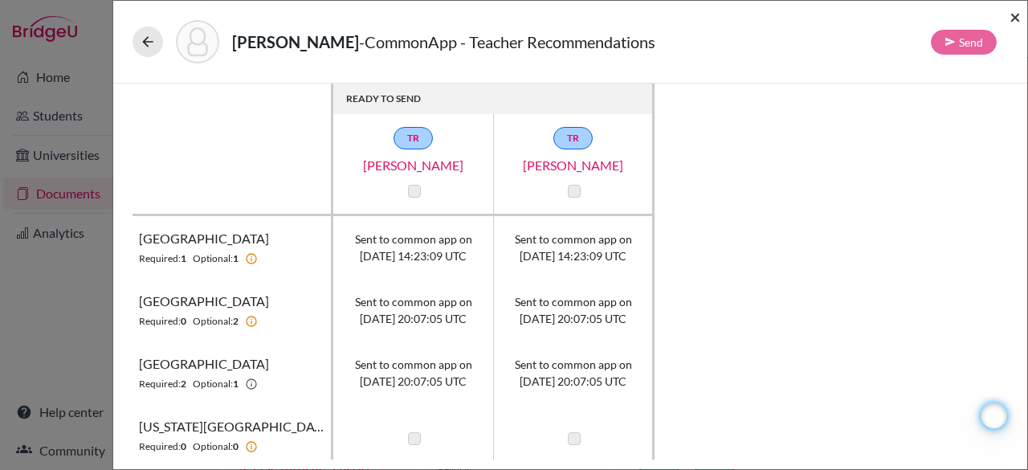
click at [1017, 18] on span "×" at bounding box center [1015, 16] width 11 height 23
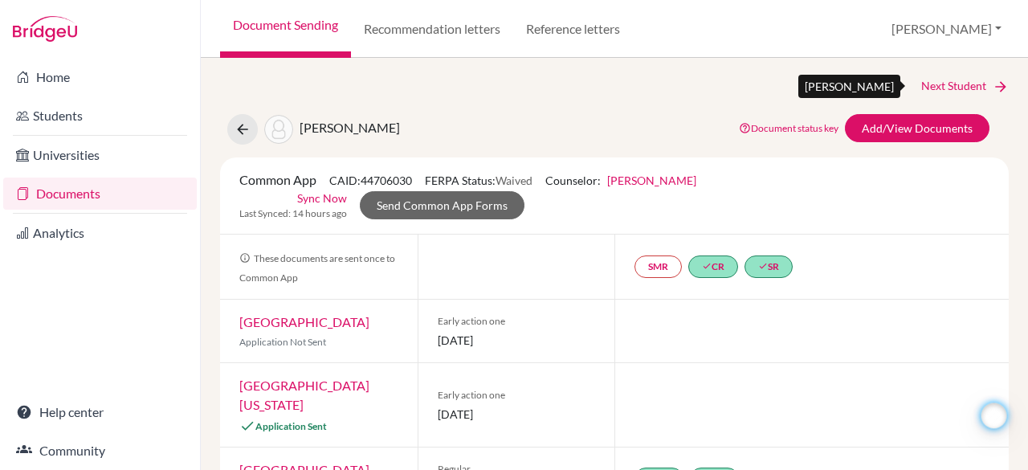
click at [947, 84] on link "Next Student" at bounding box center [965, 86] width 88 height 18
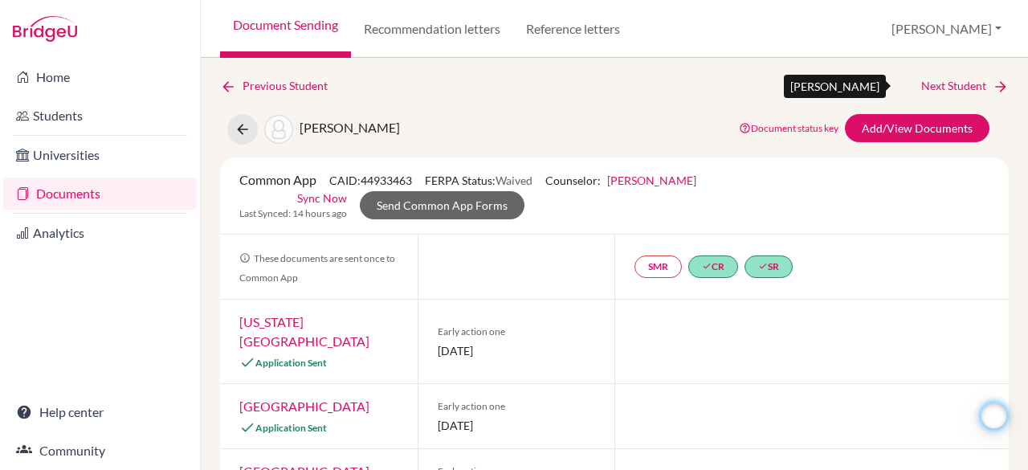
click at [948, 82] on link "Next Student" at bounding box center [965, 86] width 88 height 18
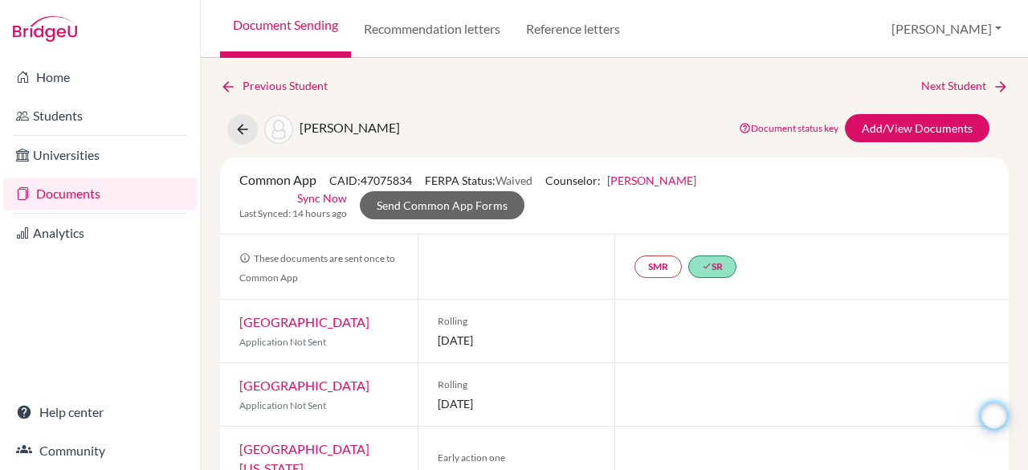
click at [77, 194] on link "Documents" at bounding box center [100, 194] width 194 height 32
